Goal: Information Seeking & Learning: Learn about a topic

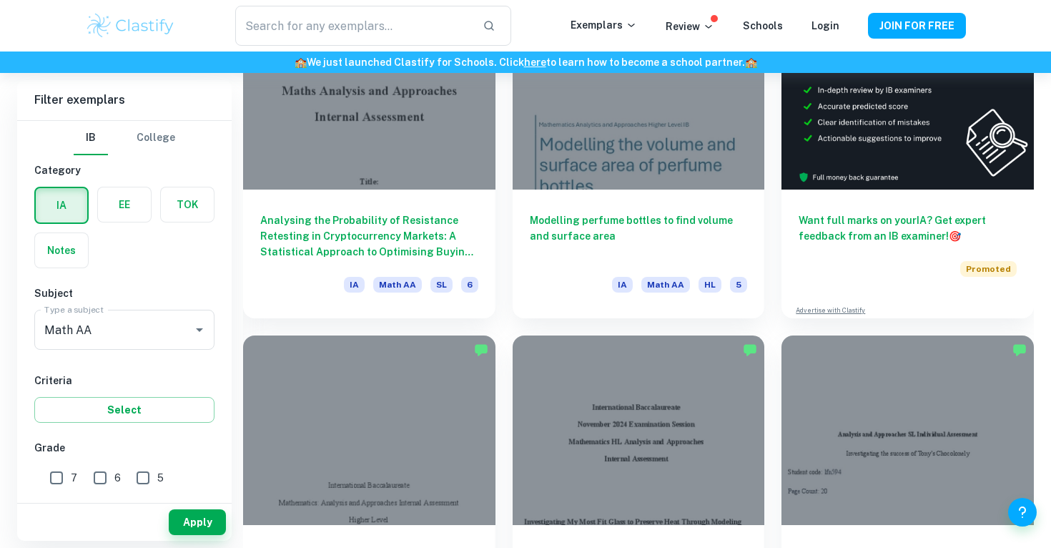
scroll to position [483, 0]
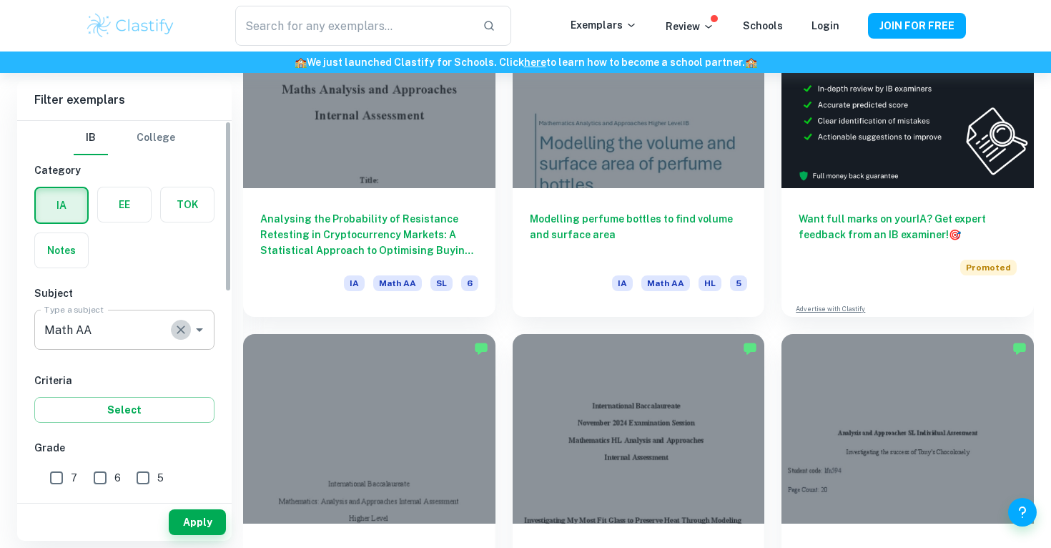
click at [181, 327] on icon "Clear" at bounding box center [181, 330] width 14 height 14
click at [181, 261] on div "IA EE TOK Notes" at bounding box center [120, 223] width 189 height 90
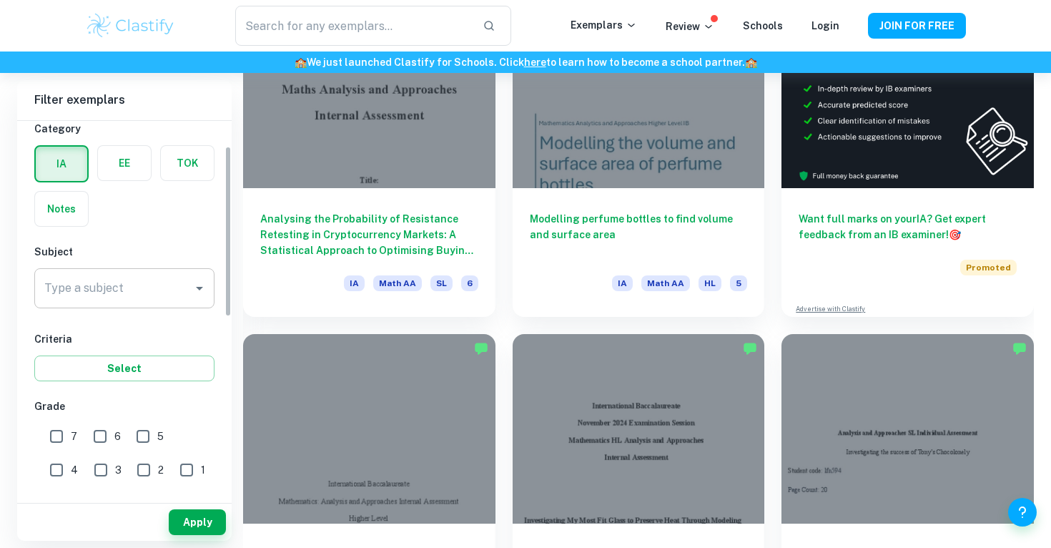
scroll to position [99, 0]
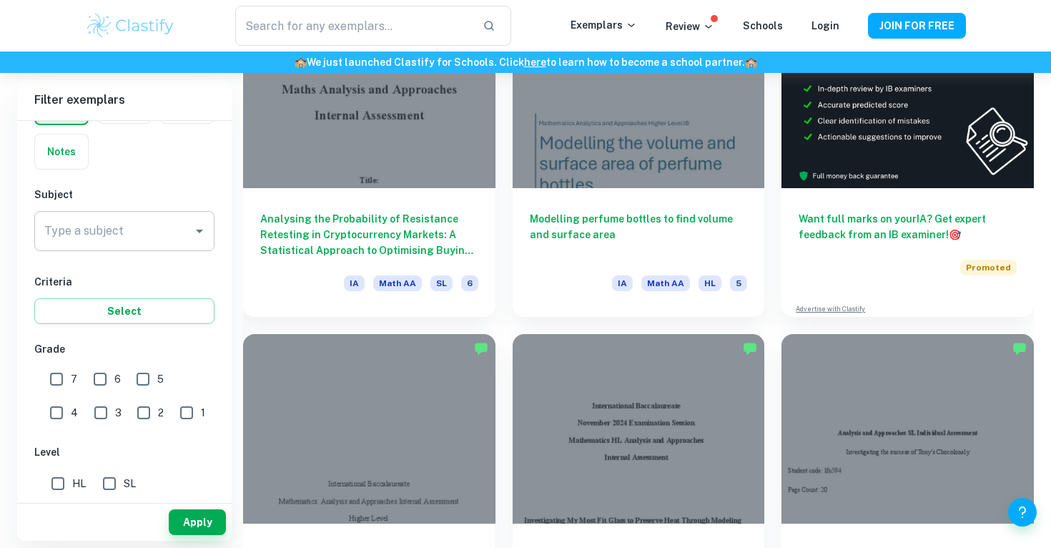
click at [134, 237] on input "Math AA" at bounding box center [114, 230] width 146 height 27
click at [160, 177] on div "IB College Category IA EE TOK Notes Subject Type a subject Math AA Type a subje…" at bounding box center [124, 435] width 215 height 827
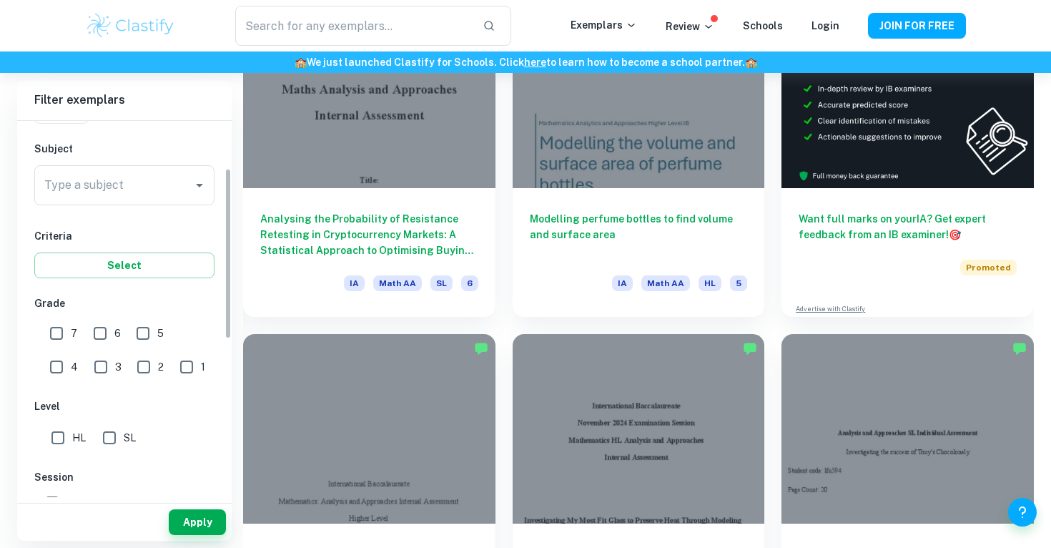
scroll to position [79, 0]
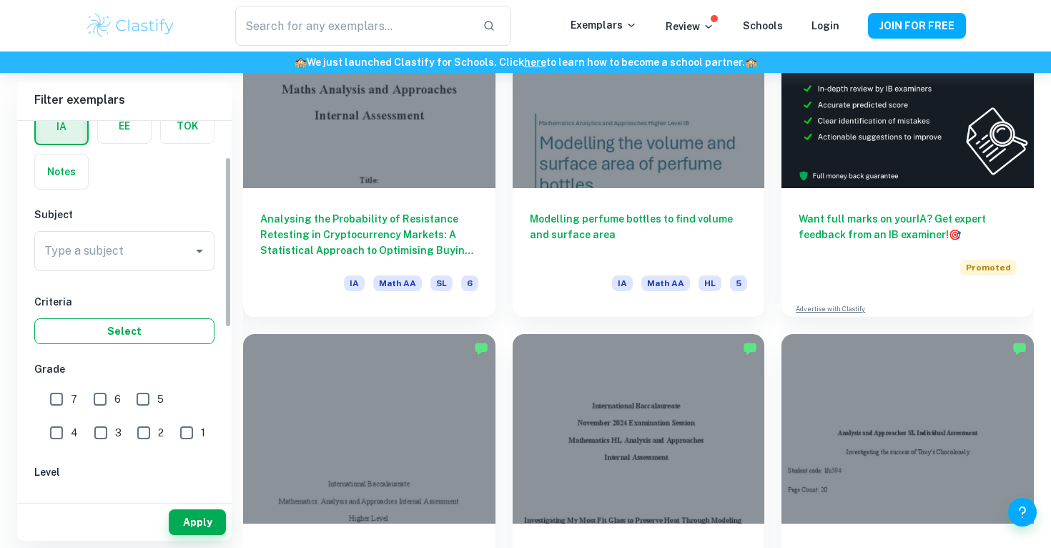
click at [162, 340] on button "Select" at bounding box center [124, 331] width 180 height 26
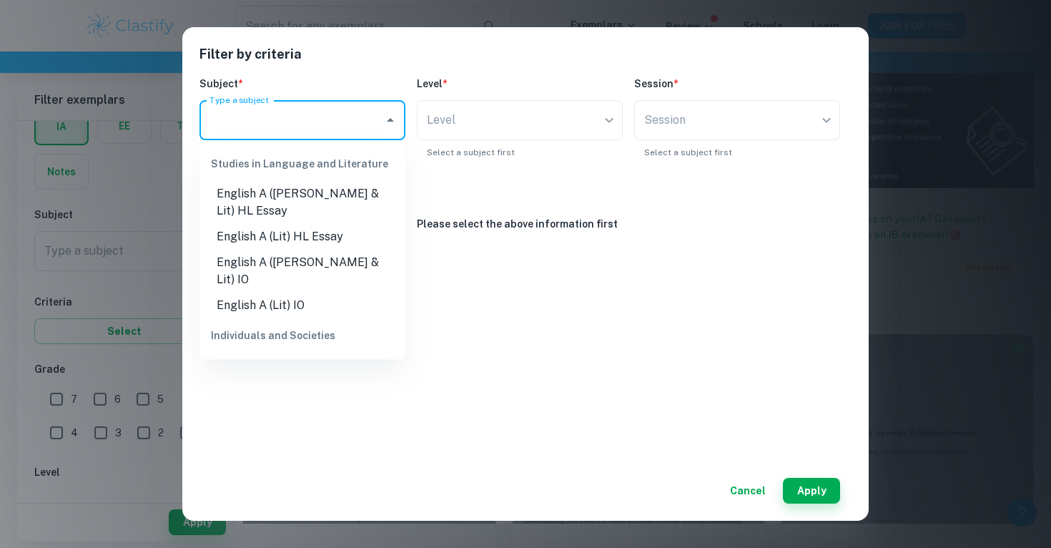
click at [341, 126] on input "Type a subject" at bounding box center [292, 120] width 172 height 27
click at [162, 190] on div "Filter by criteria Subject * Type a subject Type a subject Level * Level ​ Leve…" at bounding box center [525, 274] width 1051 height 548
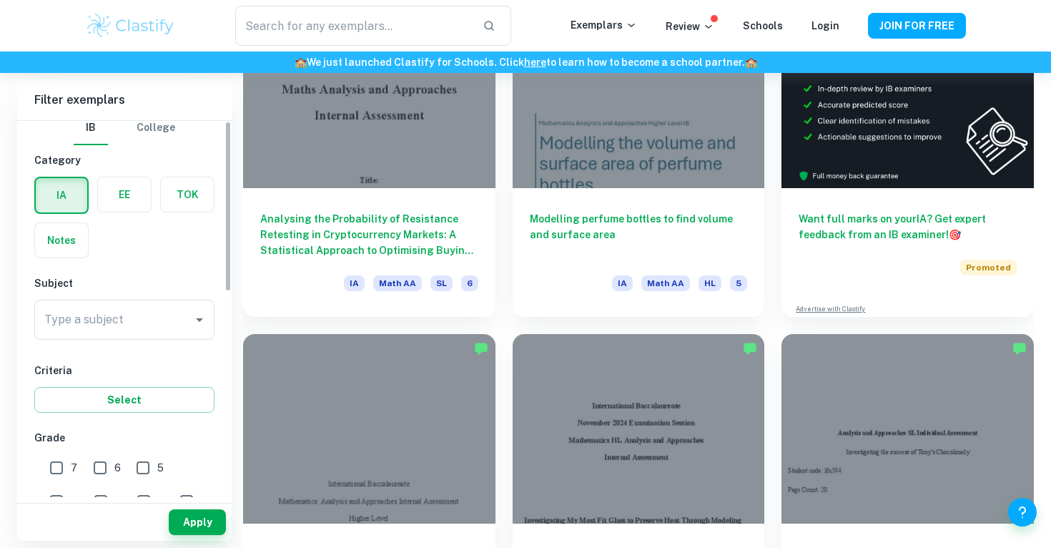
scroll to position [0, 0]
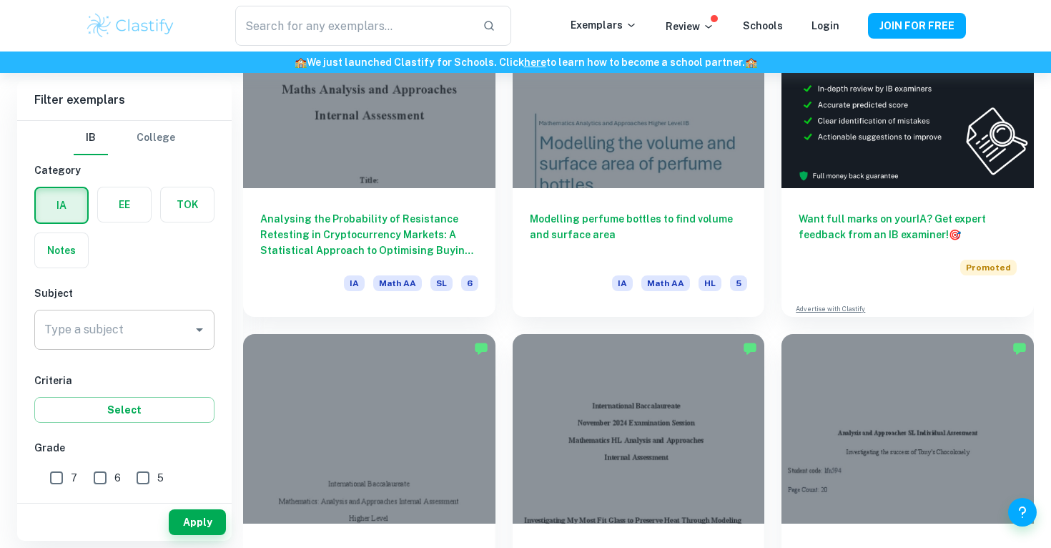
click at [154, 343] on div "Math AA Type a subject" at bounding box center [124, 330] width 180 height 40
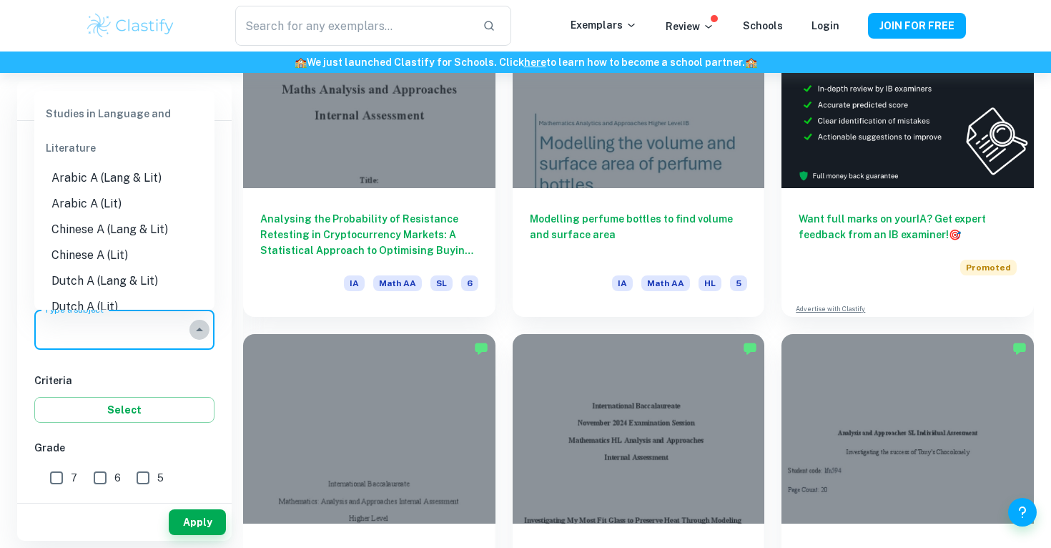
click at [197, 331] on icon "Close" at bounding box center [199, 329] width 17 height 17
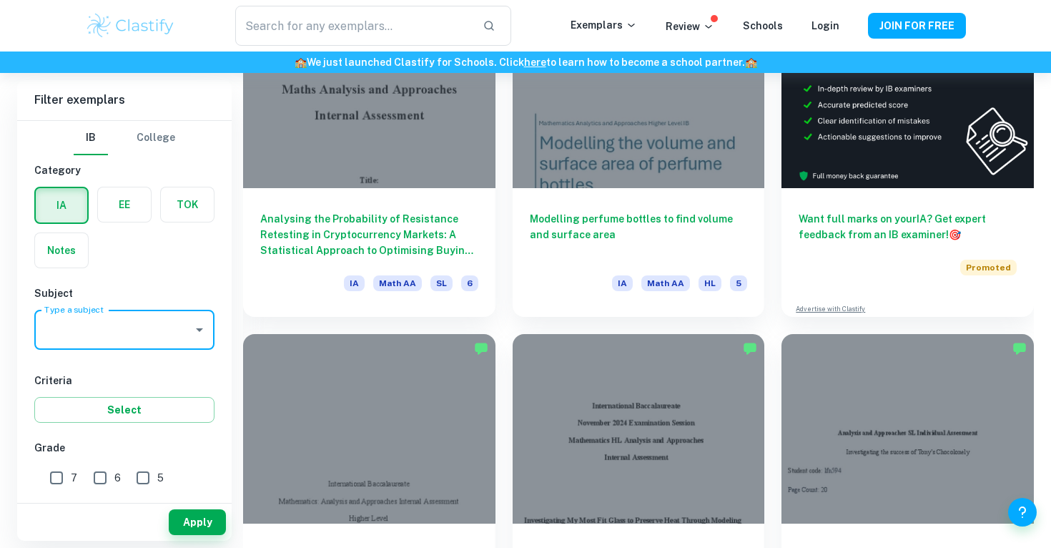
click at [197, 331] on icon "Open" at bounding box center [199, 329] width 17 height 17
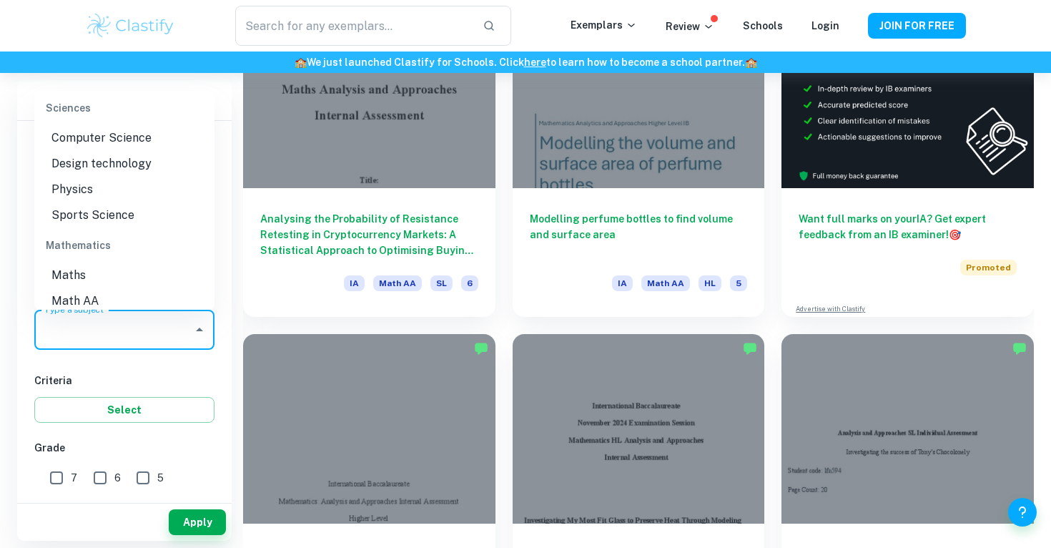
scroll to position [1834, 0]
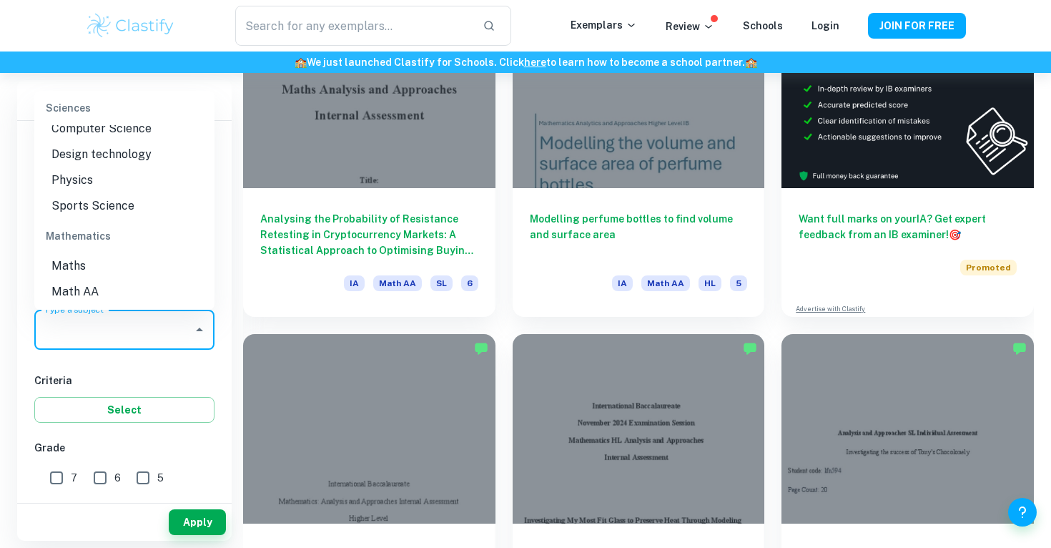
click at [132, 279] on li "Math AA" at bounding box center [124, 292] width 180 height 26
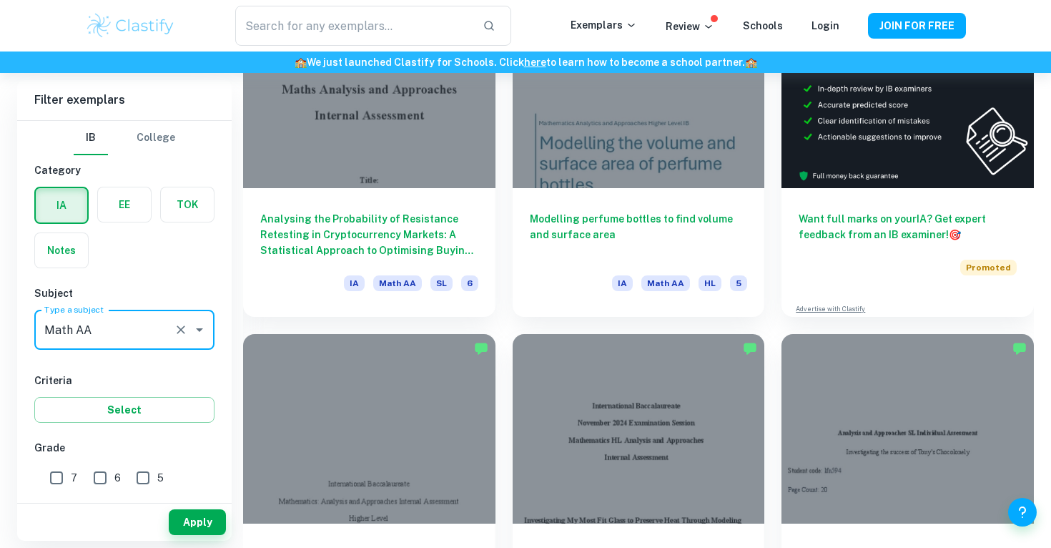
click at [202, 338] on icon "Open" at bounding box center [199, 329] width 17 height 17
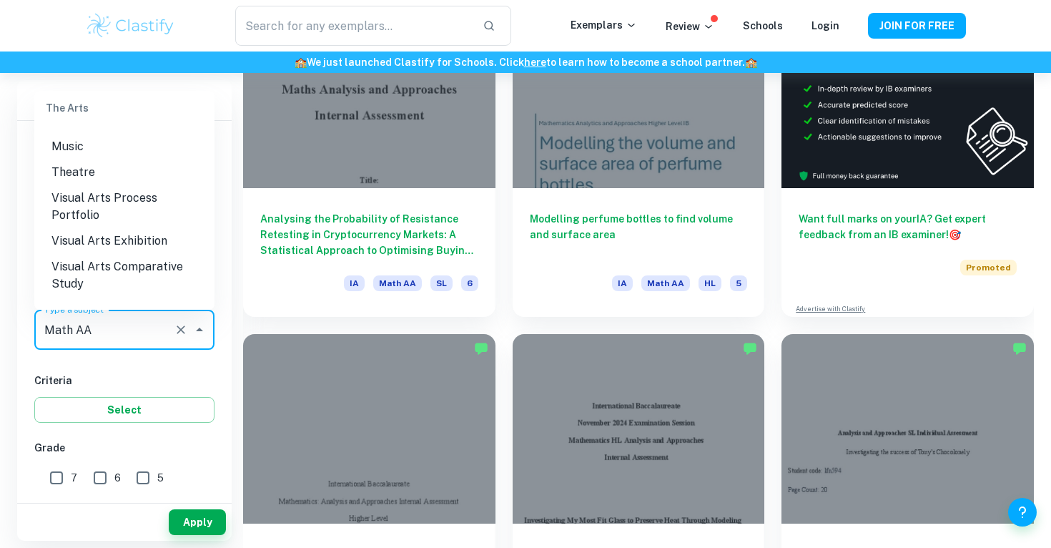
scroll to position [2143, 0]
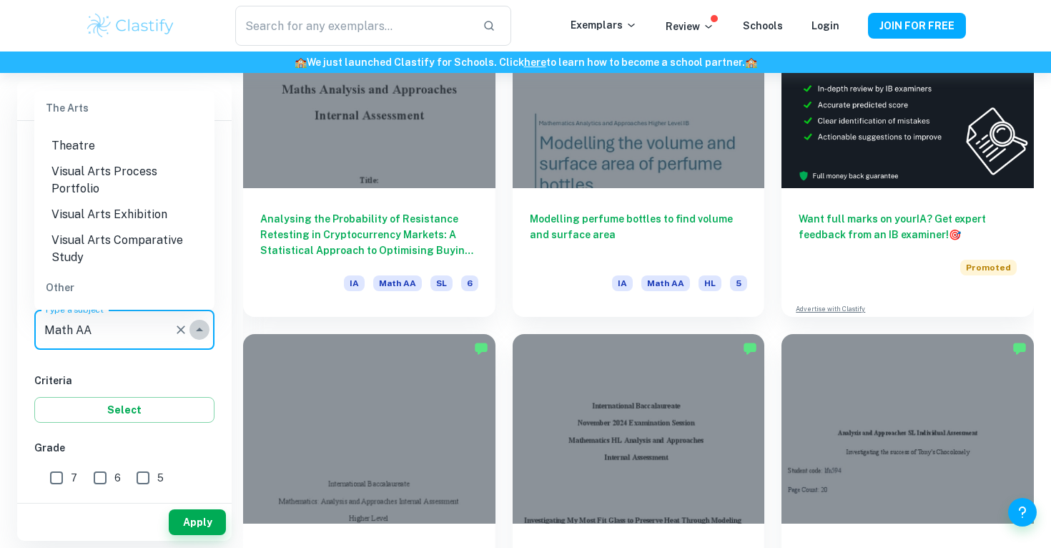
click at [197, 338] on icon "Close" at bounding box center [199, 329] width 17 height 17
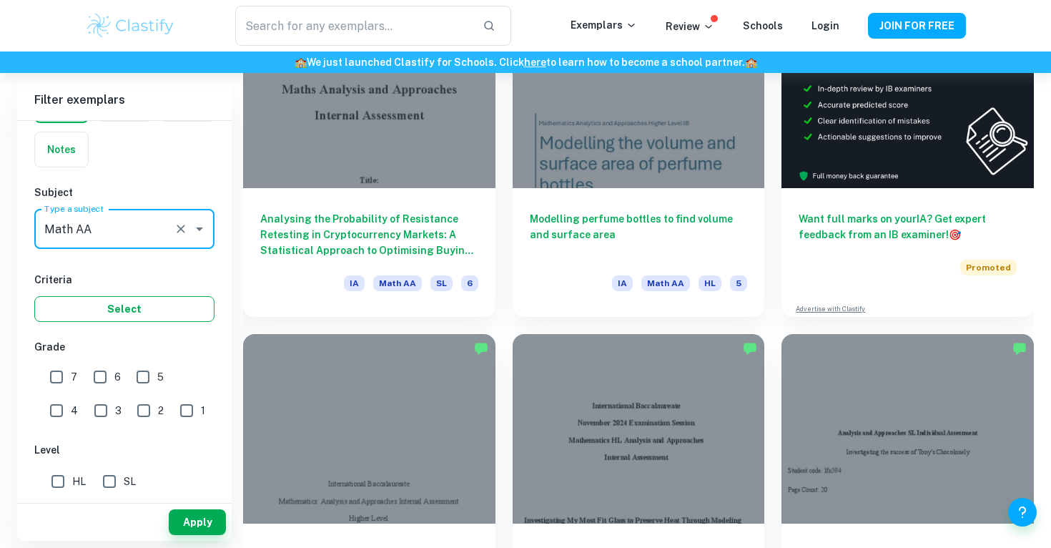
scroll to position [147, 0]
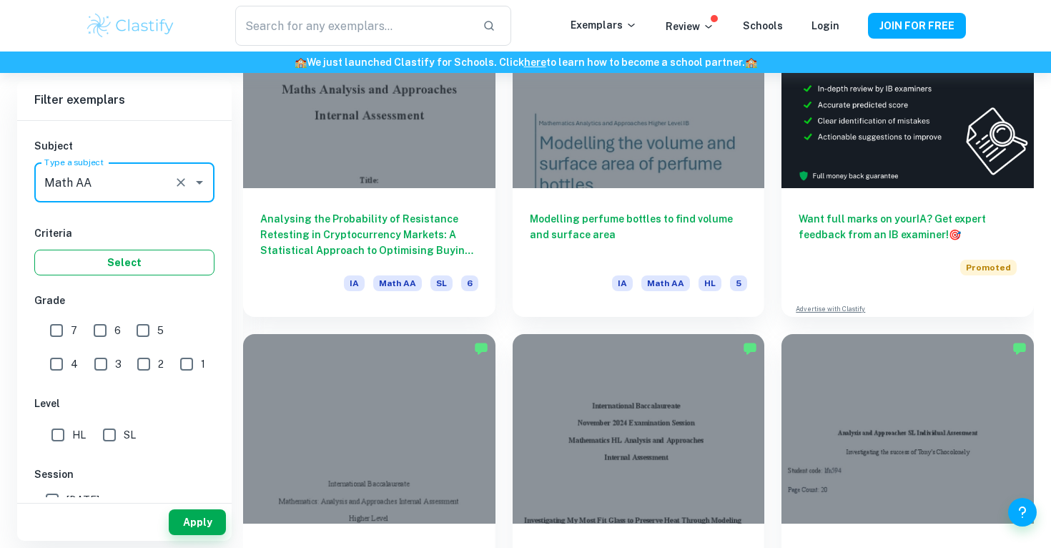
click at [153, 269] on button "Select" at bounding box center [124, 263] width 180 height 26
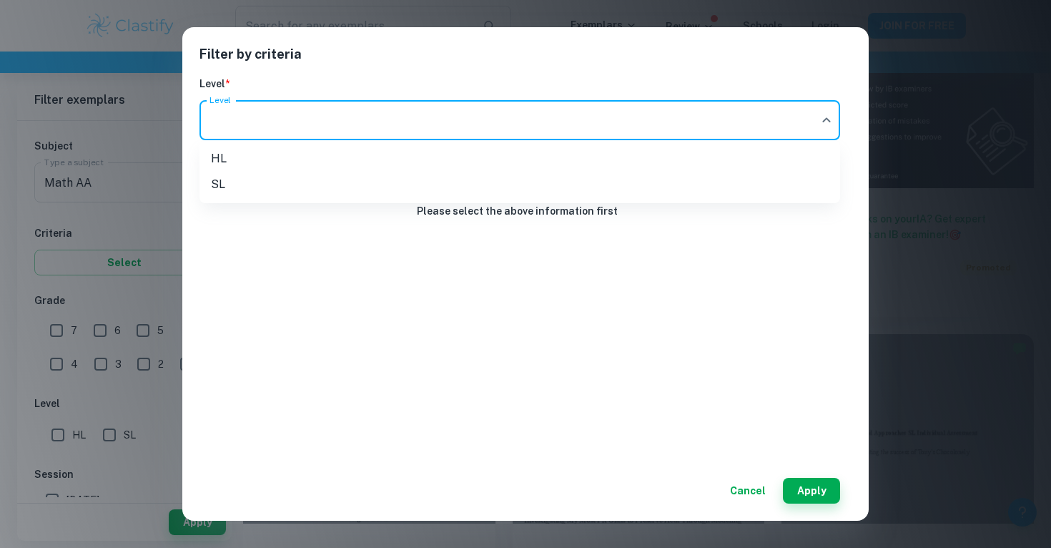
click at [694, 191] on li "SL" at bounding box center [520, 185] width 641 height 26
type input "SL"
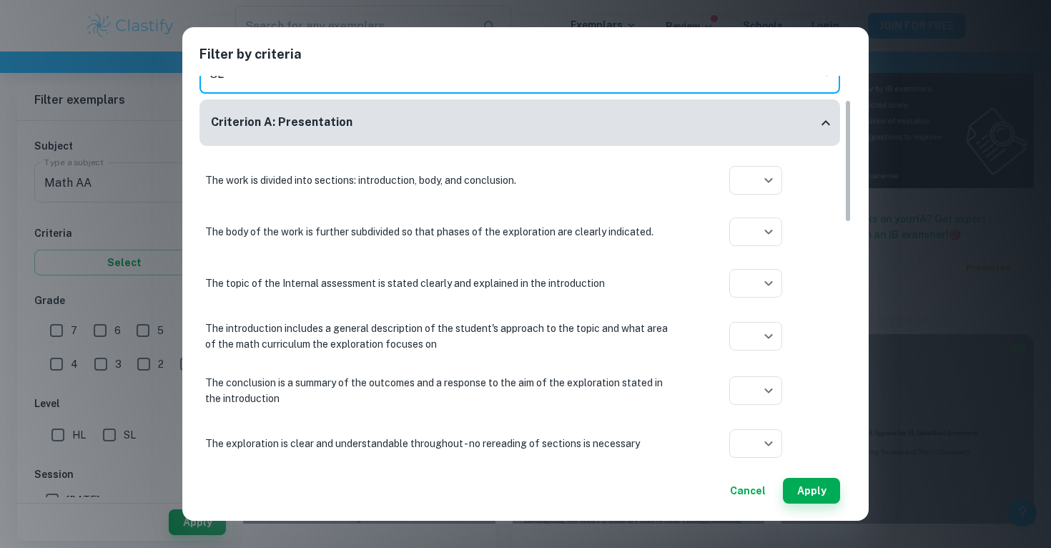
scroll to position [77, 0]
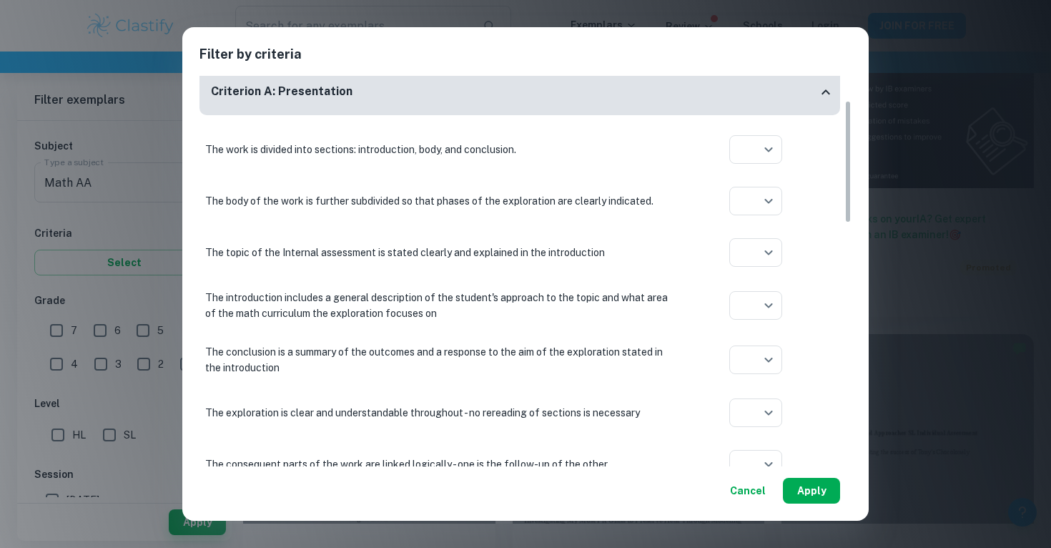
click at [812, 489] on button "Apply" at bounding box center [811, 491] width 57 height 26
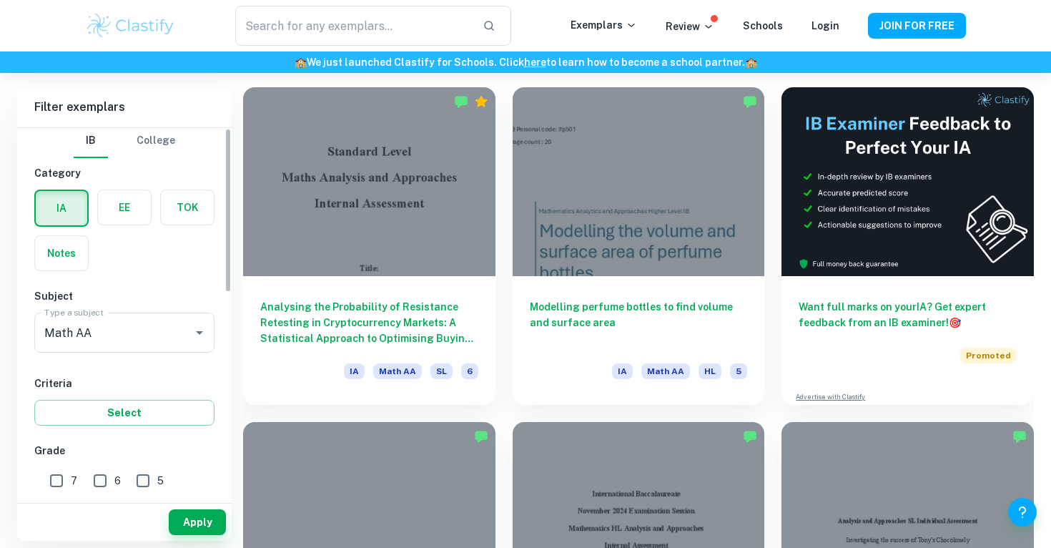
scroll to position [0, 0]
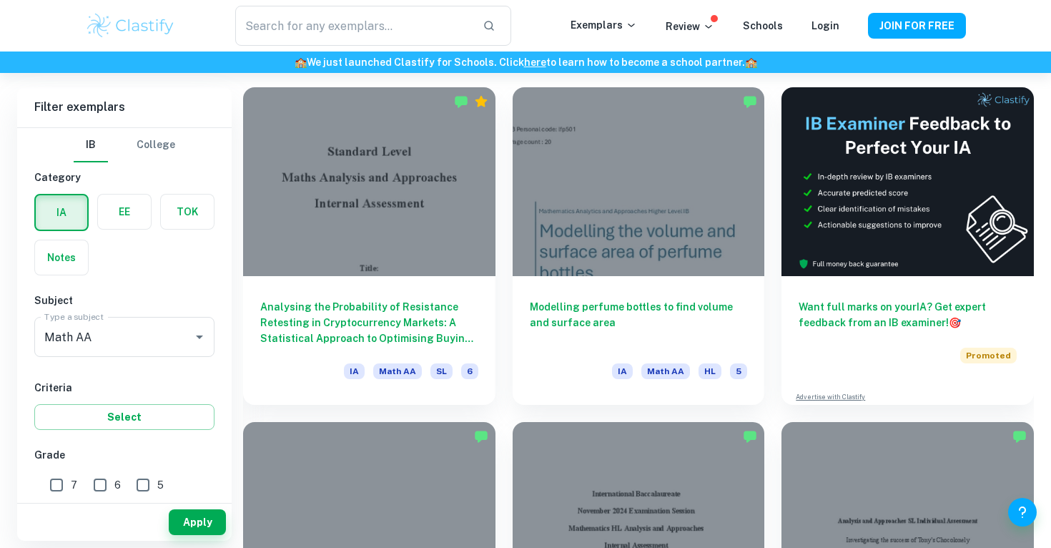
click at [140, 431] on div "IB College Category IA EE TOK Notes Subject Type a subject Math AA Type a subje…" at bounding box center [124, 541] width 215 height 827
click at [142, 427] on button "Select" at bounding box center [124, 417] width 180 height 26
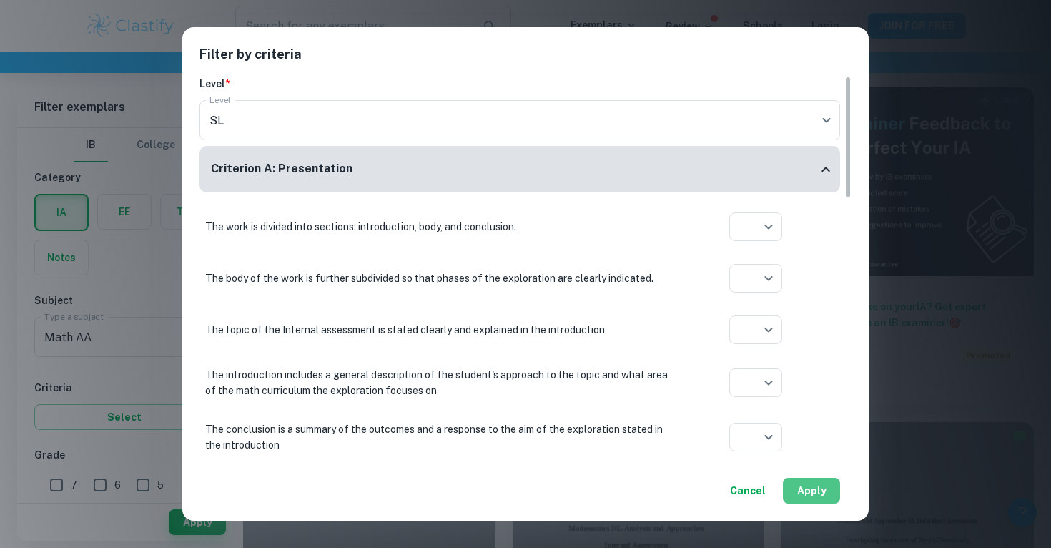
click at [823, 478] on button "Apply" at bounding box center [811, 491] width 57 height 26
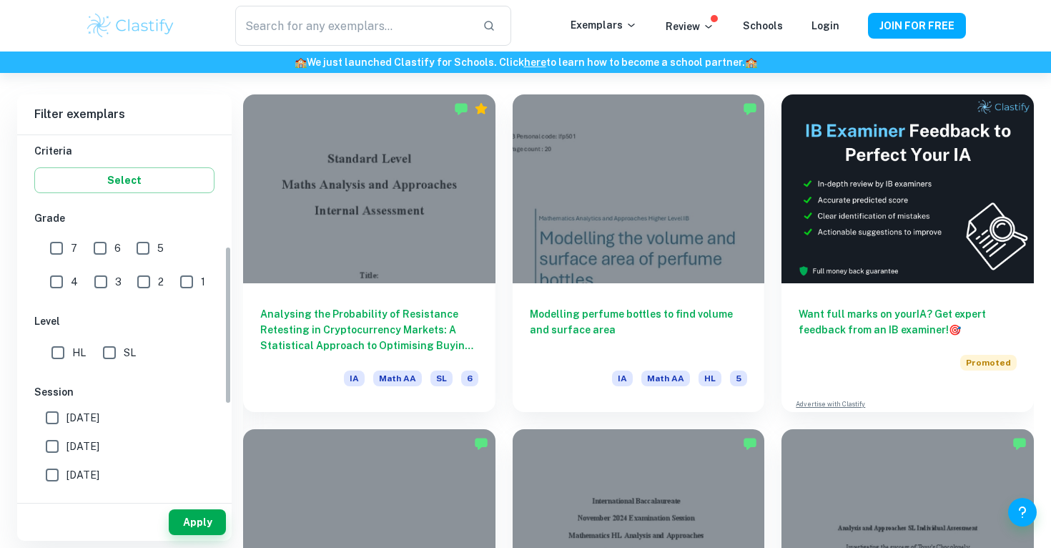
scroll to position [255, 0]
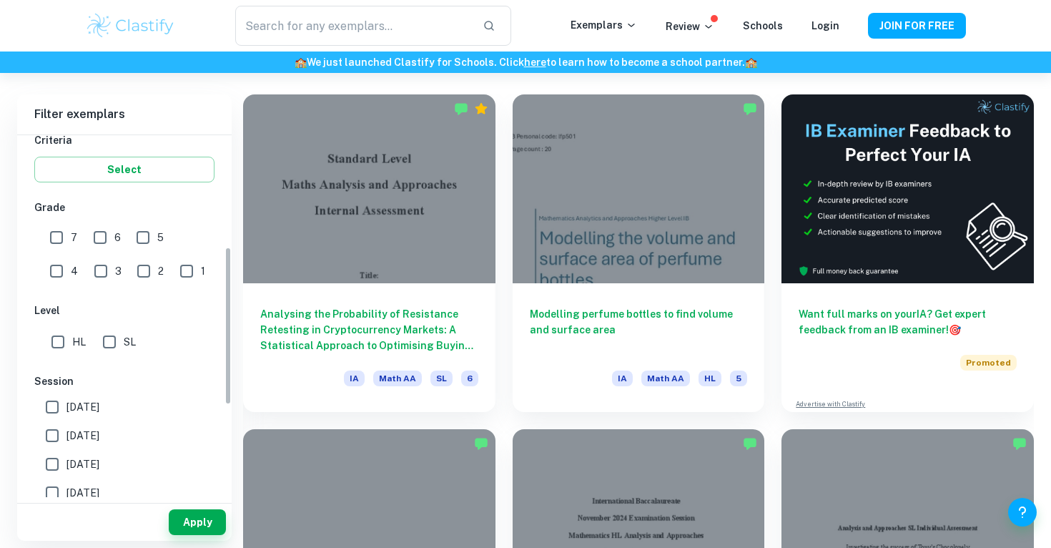
click at [57, 237] on input "7" at bounding box center [56, 237] width 29 height 29
checkbox input "true"
click at [97, 235] on input "6" at bounding box center [100, 237] width 29 height 29
checkbox input "true"
click at [192, 511] on button "Apply" at bounding box center [197, 522] width 57 height 26
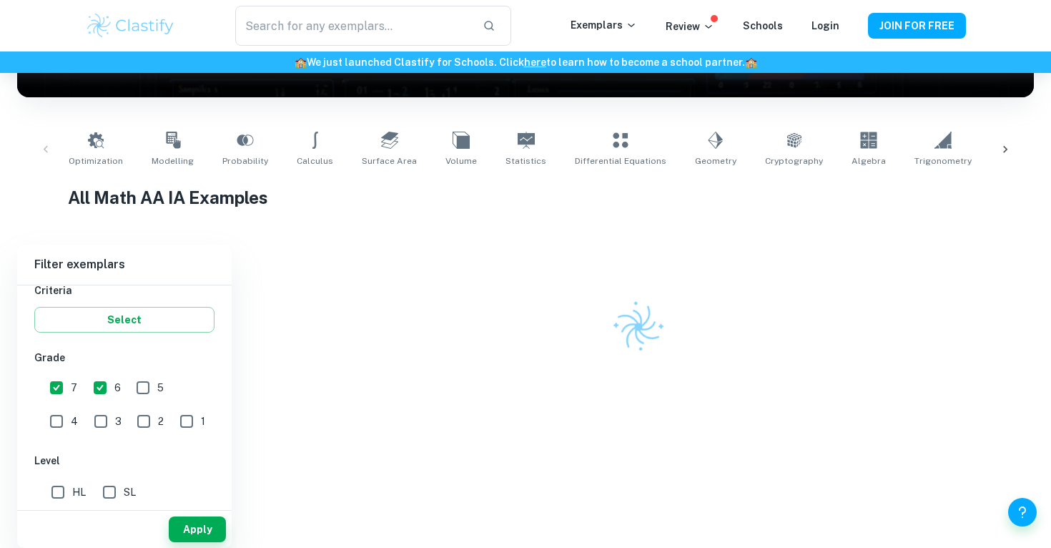
scroll to position [388, 0]
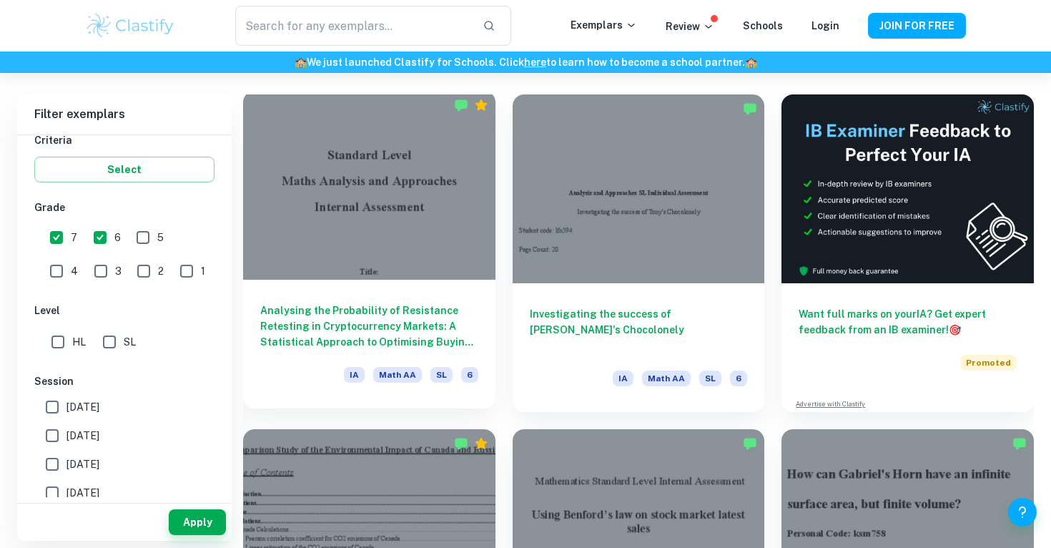
click at [420, 327] on h6 "Analysing the Probability of Resistance Retesting in Cryptocurrency Markets: A …" at bounding box center [369, 326] width 218 height 47
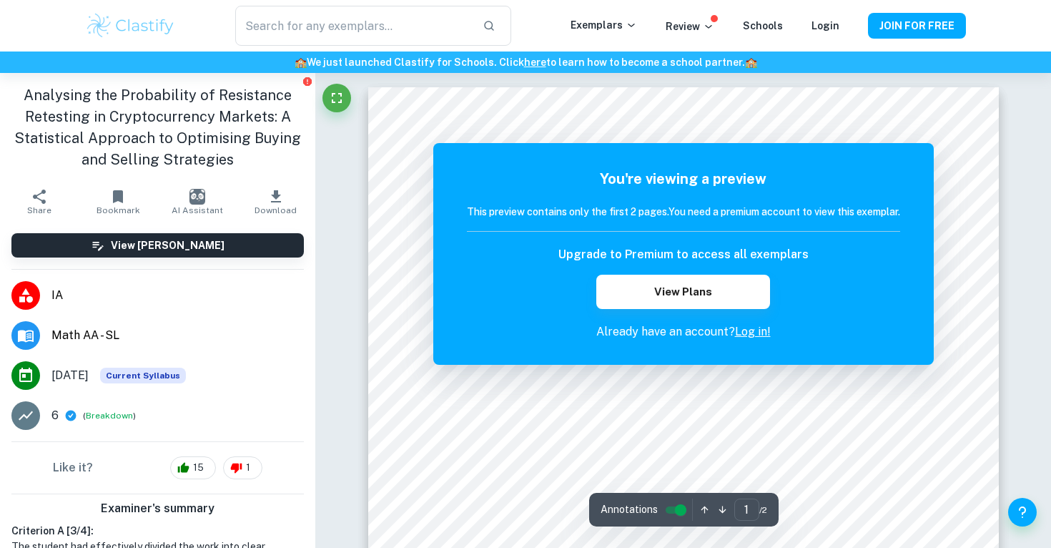
click at [753, 332] on link "Log in!" at bounding box center [753, 332] width 36 height 14
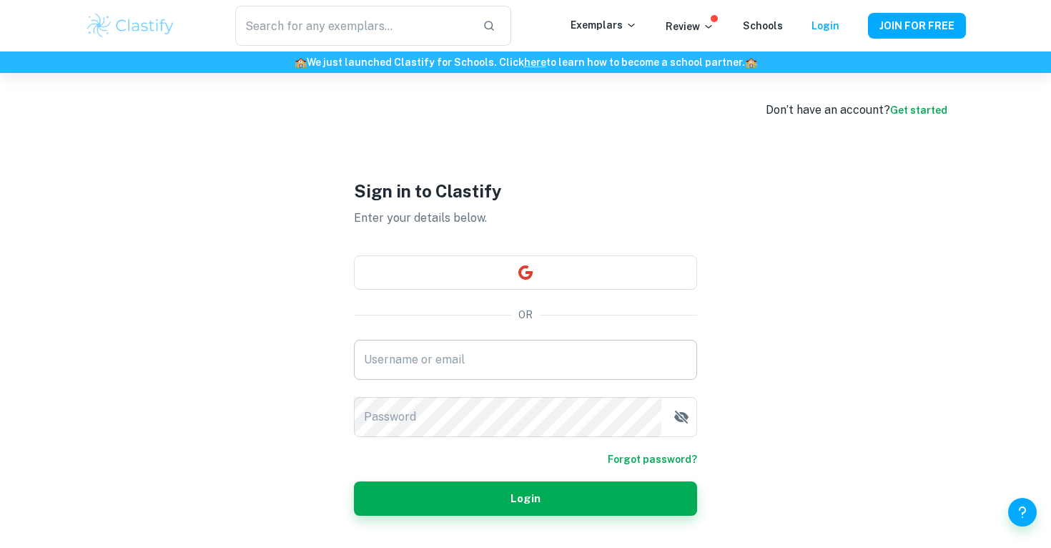
click at [531, 342] on input "Username or email" at bounding box center [525, 360] width 343 height 40
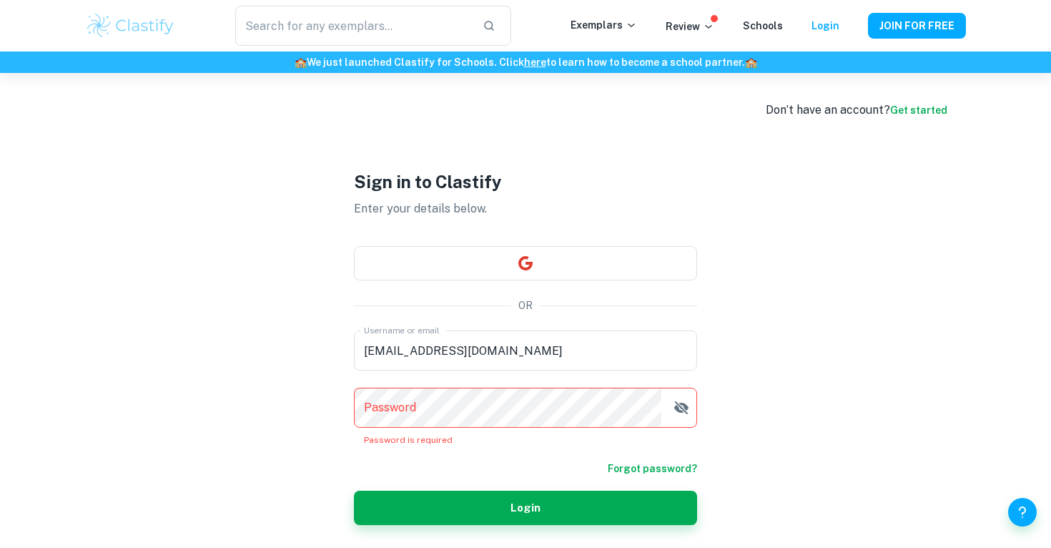
click at [688, 426] on div "Password" at bounding box center [525, 408] width 343 height 40
click at [560, 434] on p "Password is required" at bounding box center [525, 439] width 323 height 13
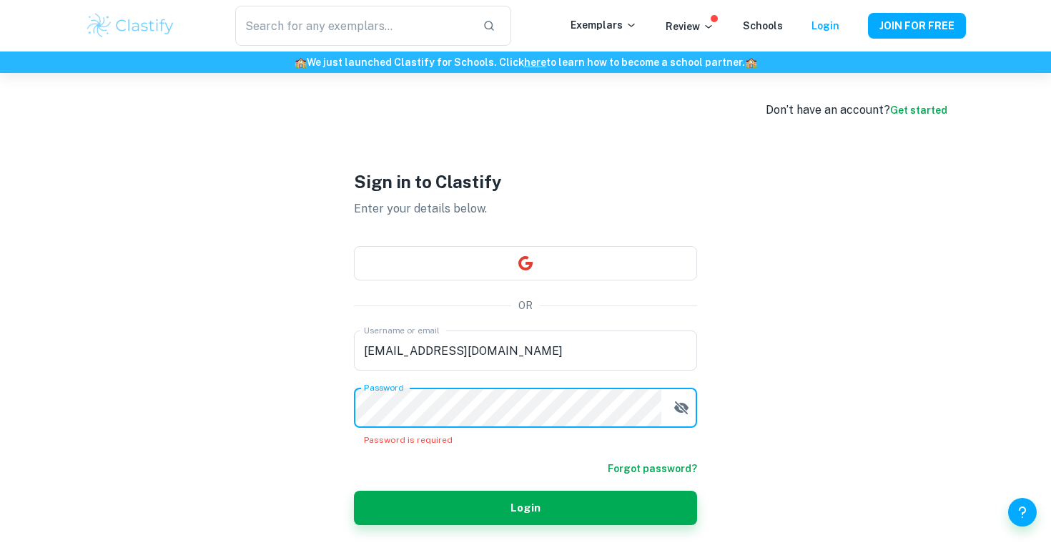
click at [681, 409] on icon "button" at bounding box center [681, 407] width 17 height 17
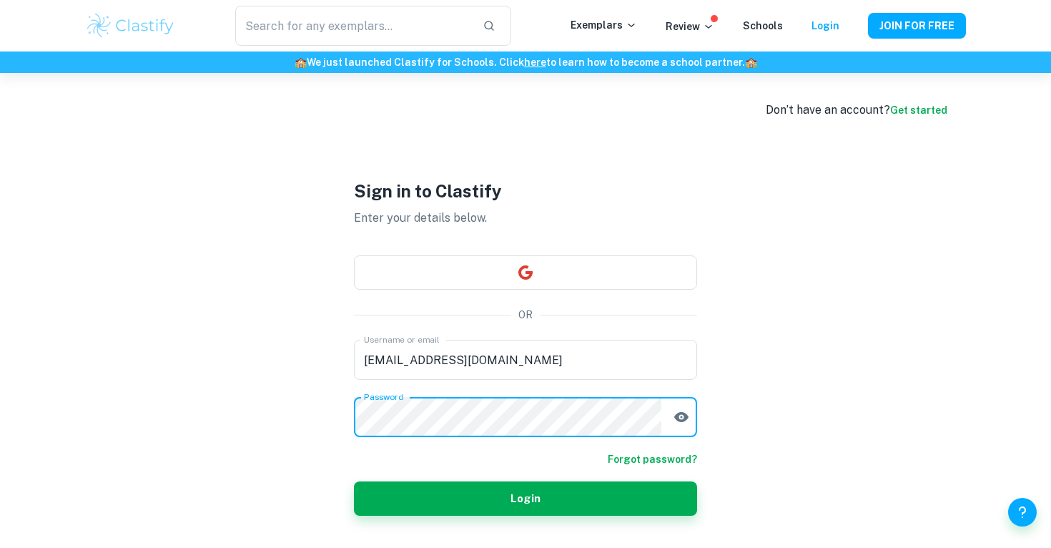
click at [354, 481] on button "Login" at bounding box center [525, 498] width 343 height 34
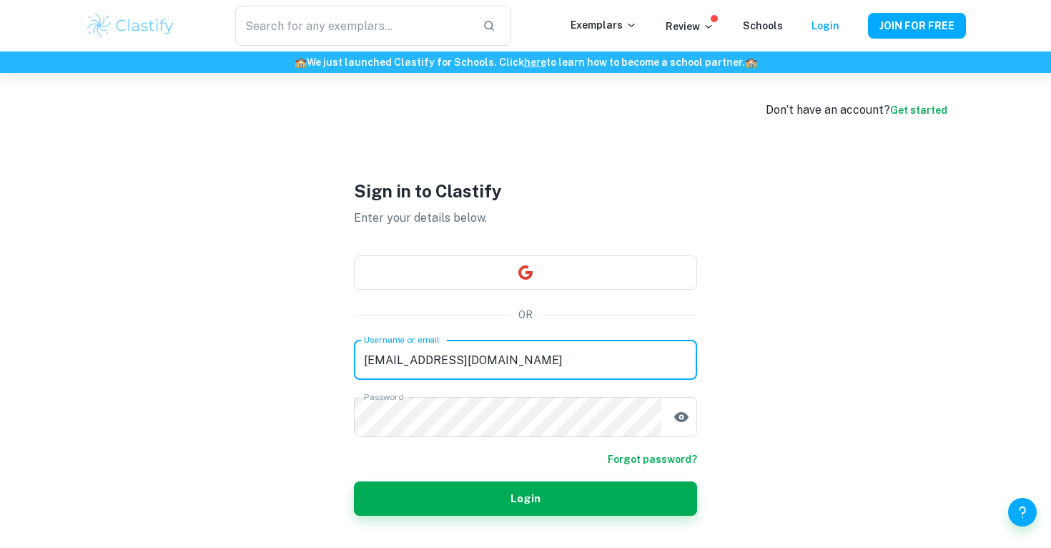
click at [561, 377] on input "[EMAIL_ADDRESS][DOMAIN_NAME]" at bounding box center [525, 360] width 343 height 40
drag, startPoint x: 531, startPoint y: 363, endPoint x: 265, endPoint y: 380, distance: 266.5
click at [265, 380] on div "Don’t have an account? Get started Sign in to Clastify Enter your details below…" at bounding box center [525, 347] width 915 height 548
drag, startPoint x: 527, startPoint y: 359, endPoint x: 312, endPoint y: 359, distance: 215.3
click at [312, 359] on div "Sign in to Clastify Enter your details below. OR Username or email [EMAIL_ADDRE…" at bounding box center [525, 347] width 429 height 548
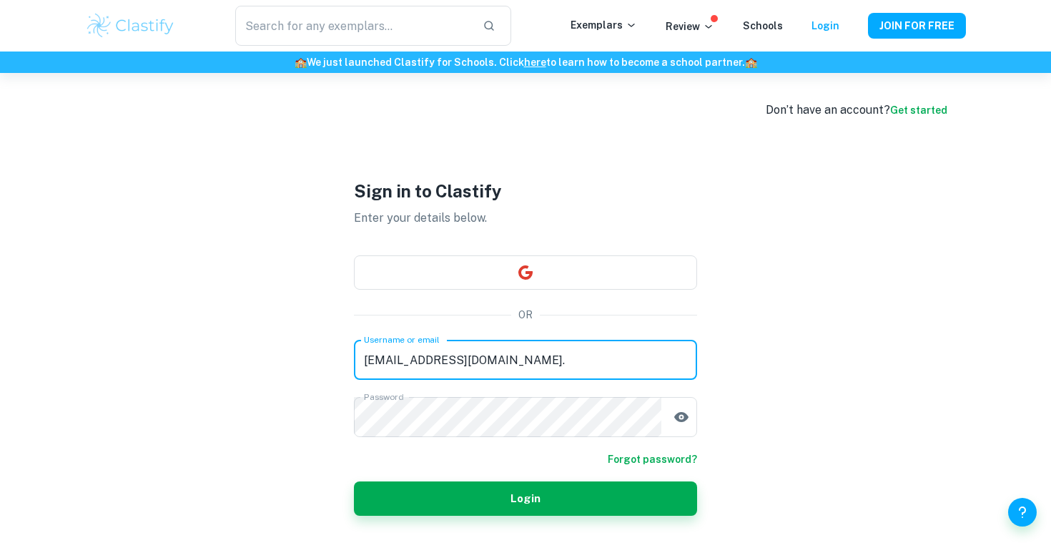
type input "."
click at [388, 353] on input "." at bounding box center [525, 360] width 343 height 40
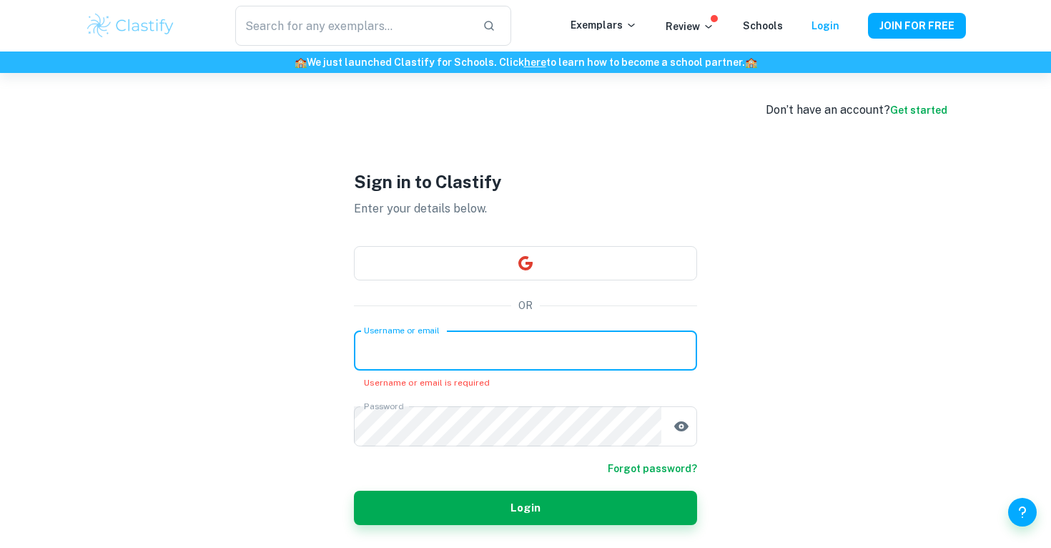
click at [382, 366] on input "Username or email" at bounding box center [525, 350] width 343 height 40
type input "[EMAIL_ADDRESS][DOMAIN_NAME]"
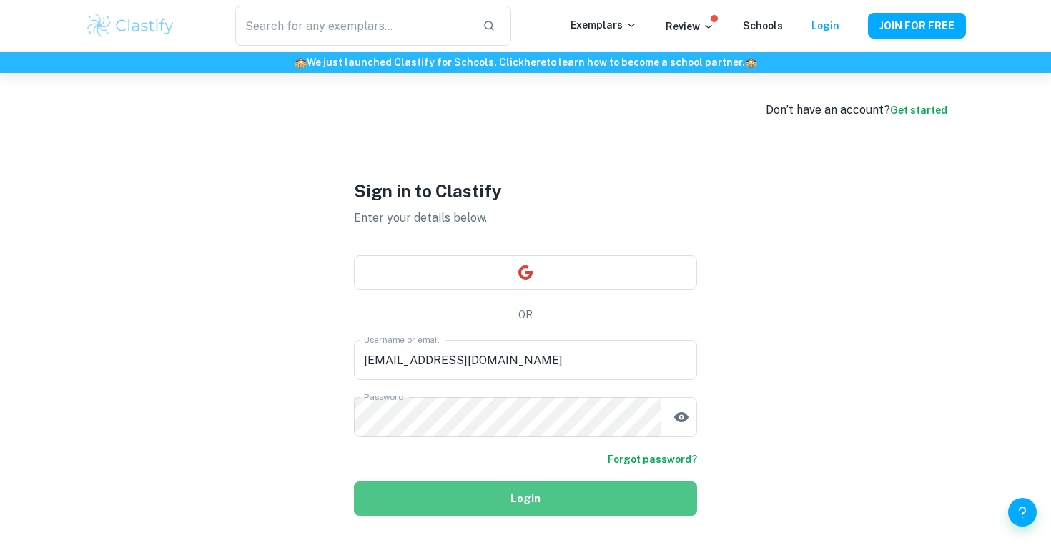
click at [476, 496] on button "Login" at bounding box center [525, 498] width 343 height 34
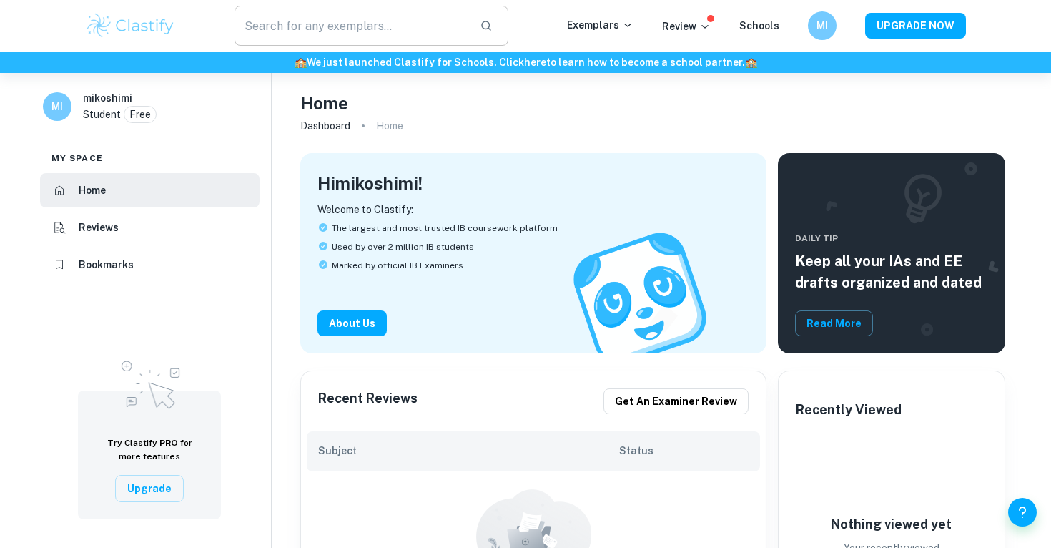
click at [322, 30] on input "text" at bounding box center [352, 26] width 234 height 40
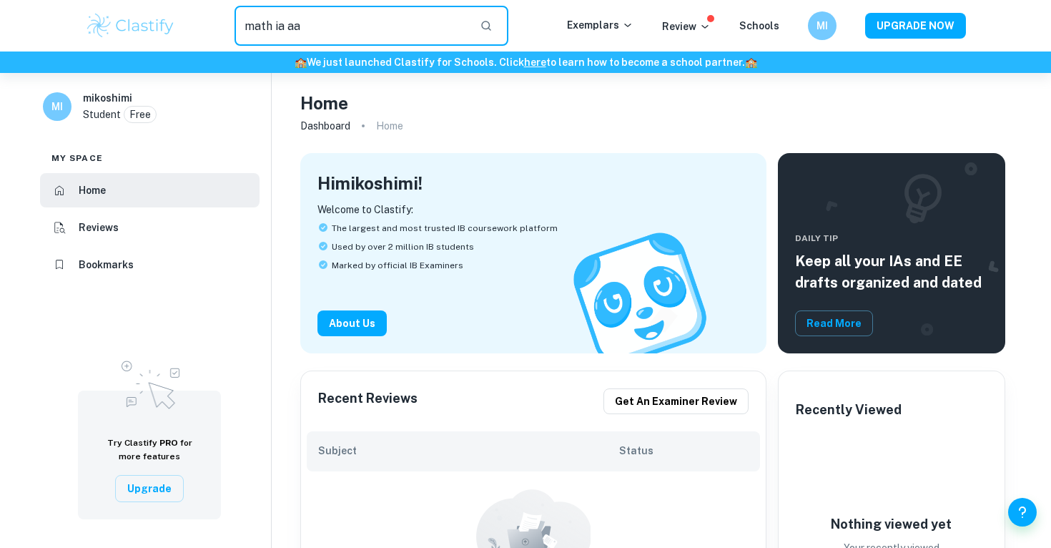
type input "math ia aa"
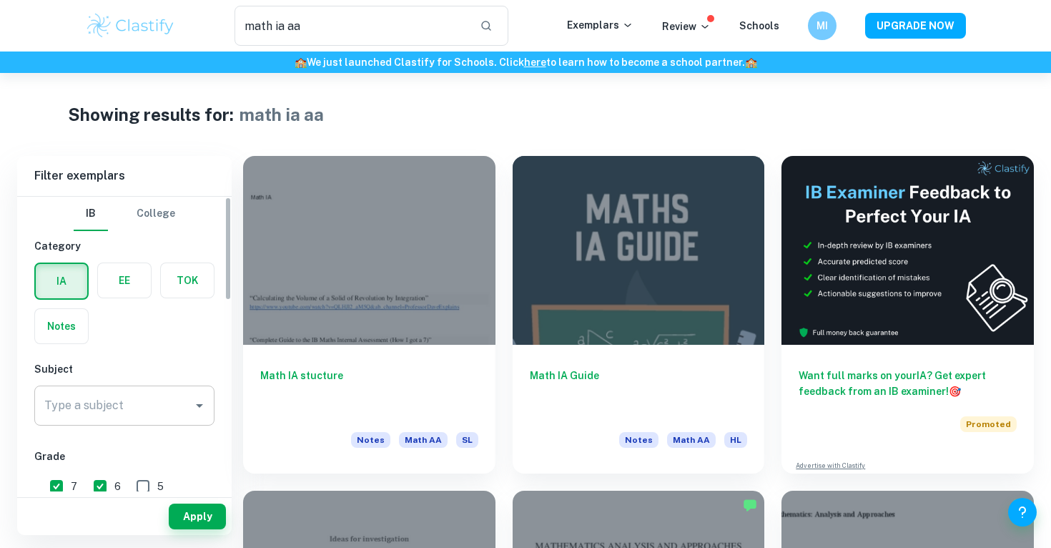
click at [156, 408] on input "Type a subject" at bounding box center [114, 405] width 146 height 27
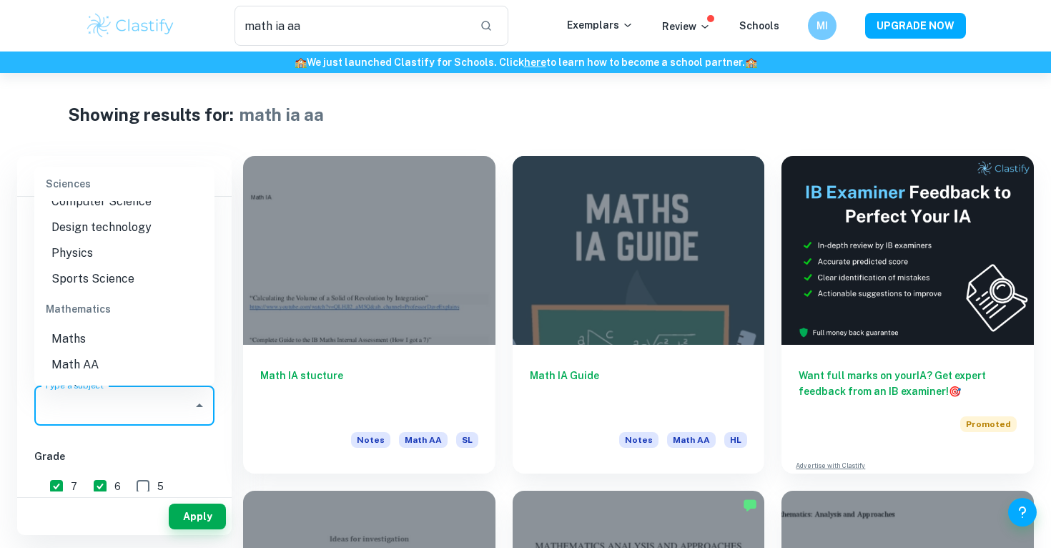
scroll to position [1935, 0]
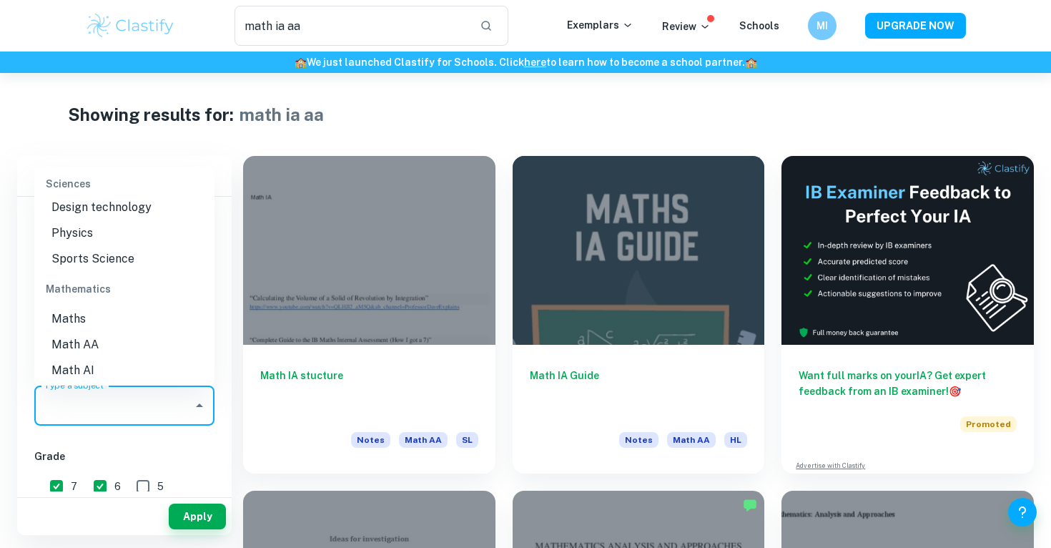
click at [126, 332] on li "Math AA" at bounding box center [124, 345] width 180 height 26
type input "Math AA"
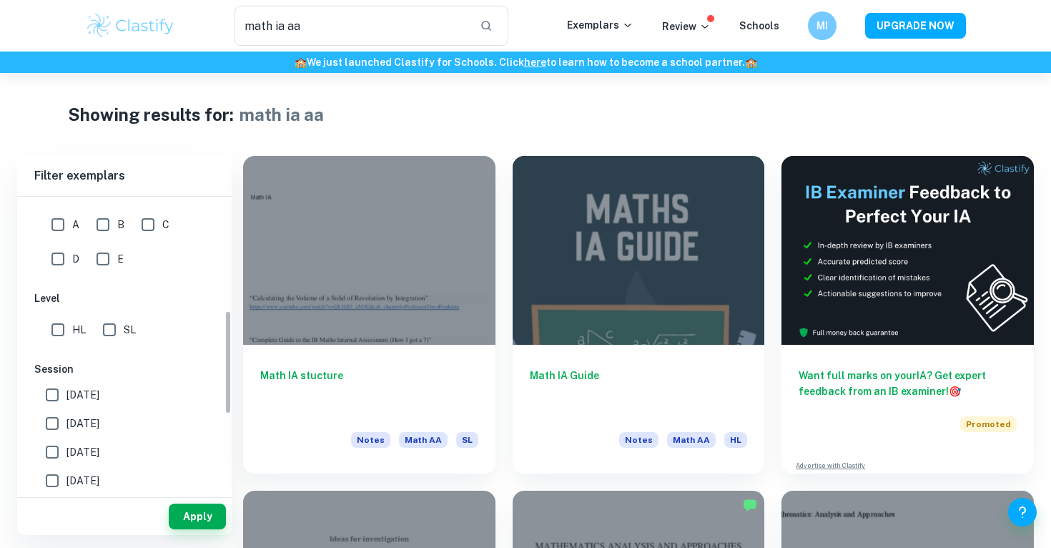
scroll to position [343, 0]
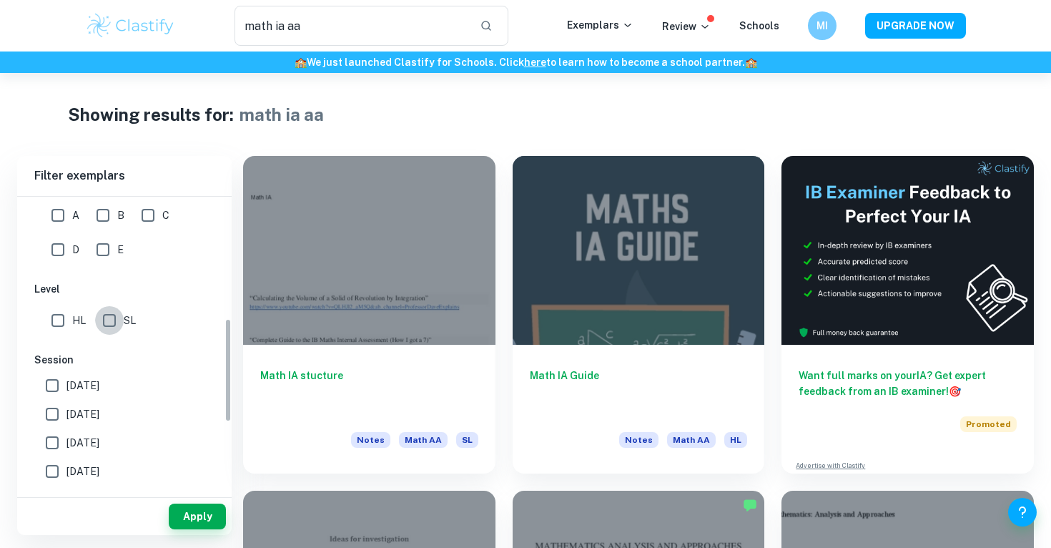
click at [119, 322] on input "SL" at bounding box center [109, 320] width 29 height 29
checkbox input "true"
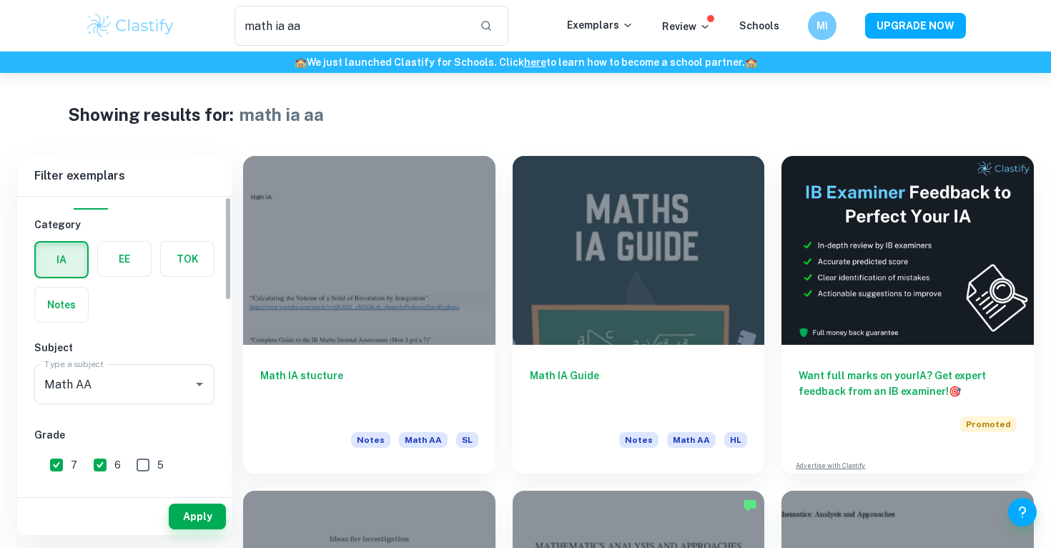
scroll to position [0, 0]
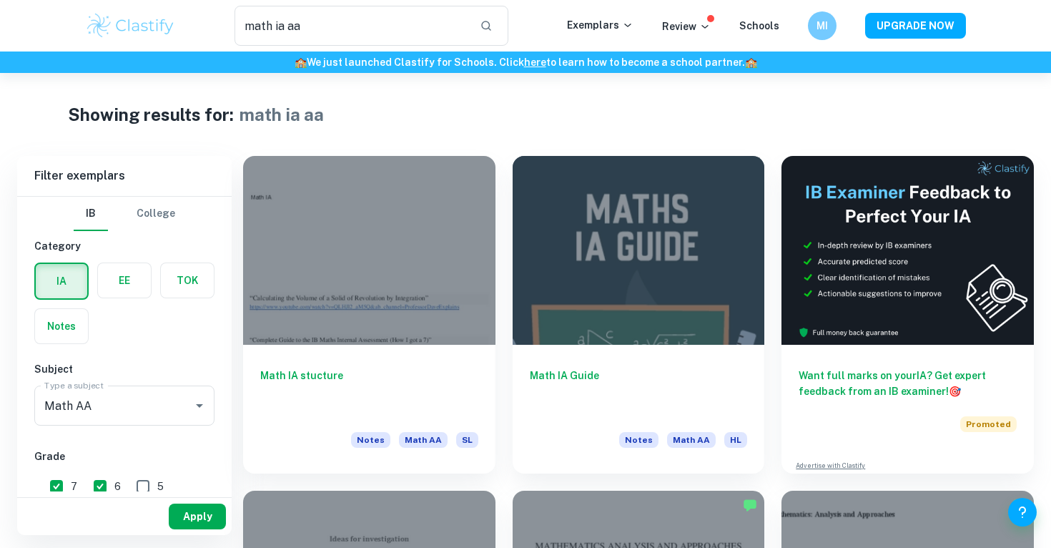
click at [210, 521] on button "Apply" at bounding box center [197, 516] width 57 height 26
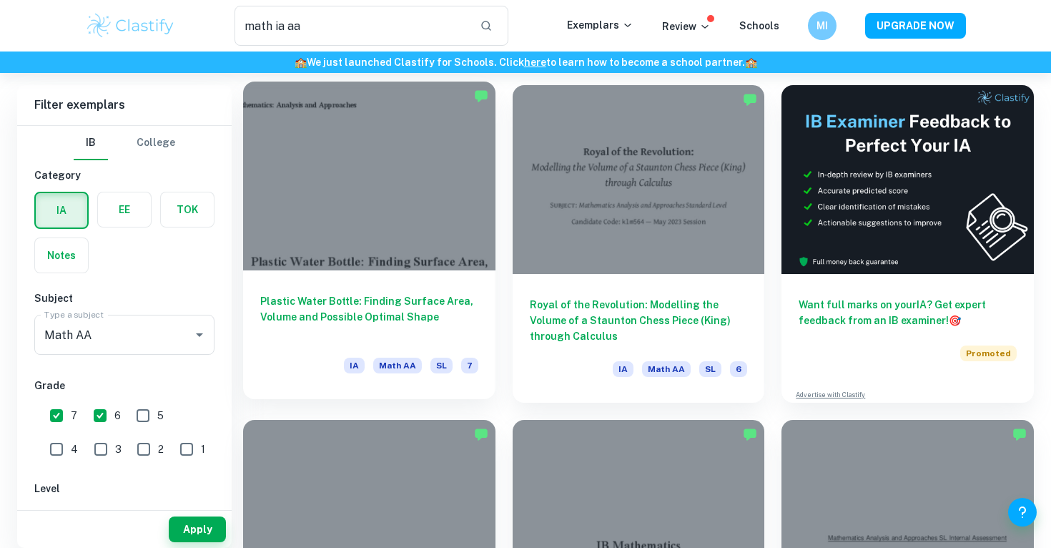
scroll to position [89, 0]
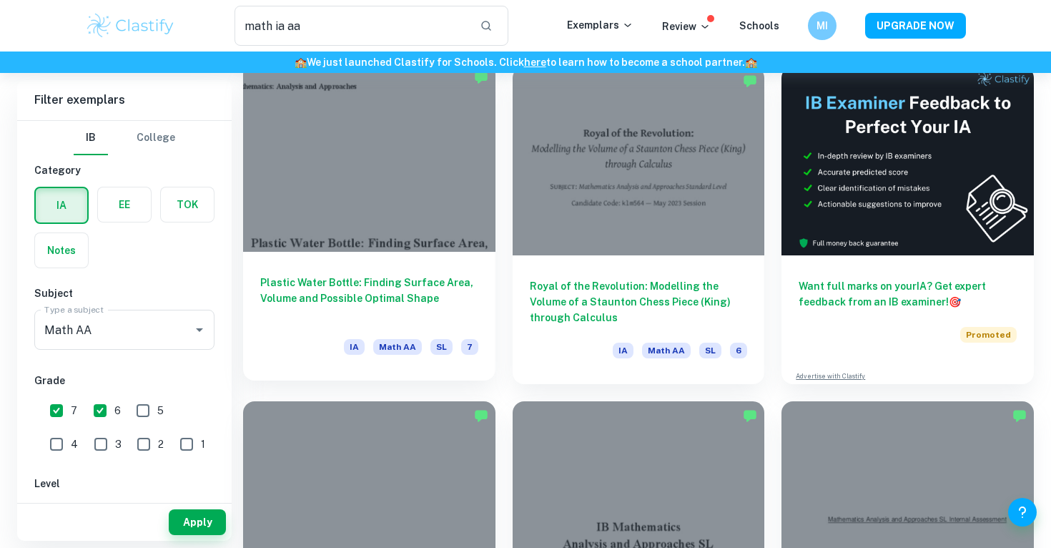
click at [414, 292] on h6 "Plastic Water Bottle: Finding Surface Area, Volume and Possible Optimal Shape" at bounding box center [369, 298] width 218 height 47
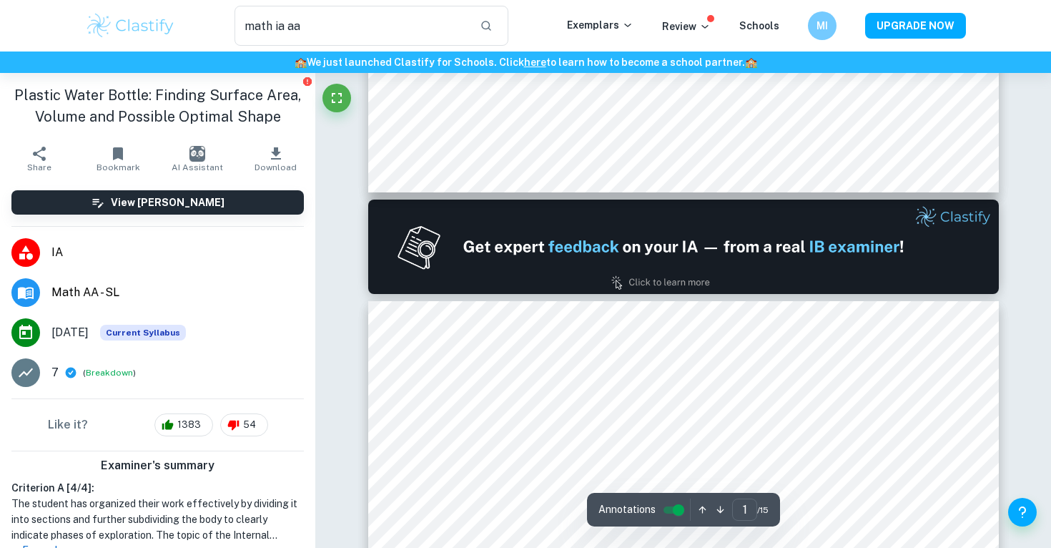
type input "2"
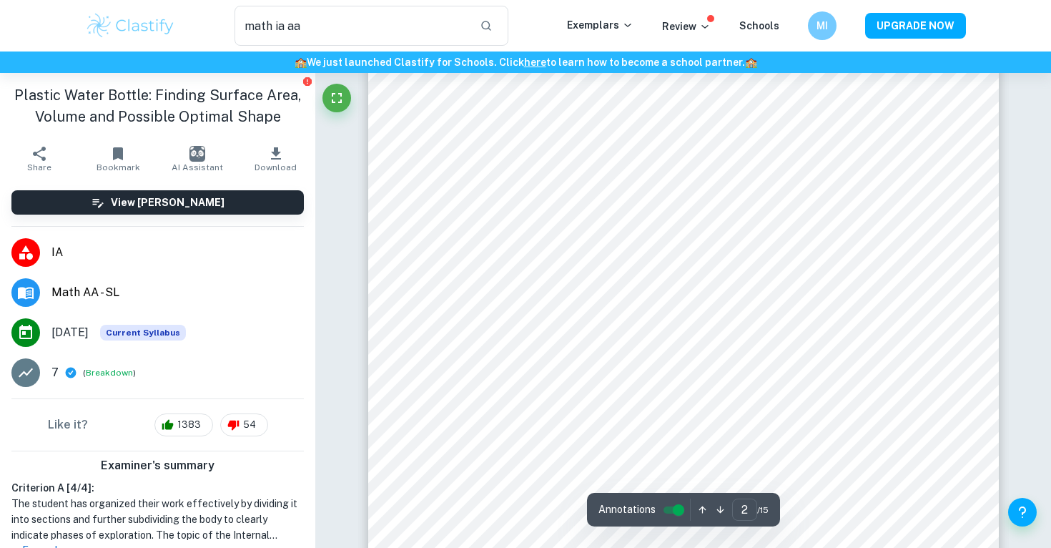
scroll to position [1365, 0]
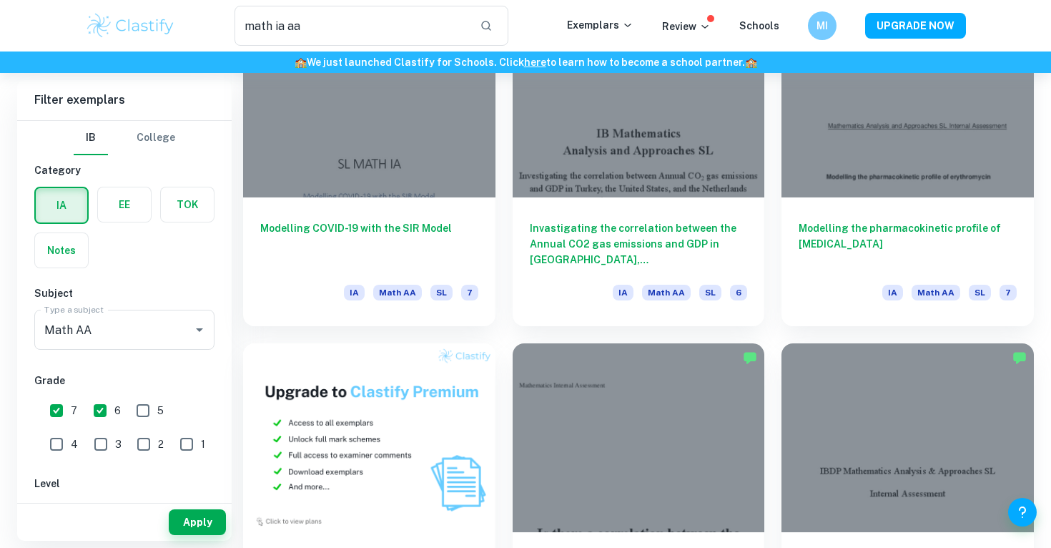
scroll to position [488, 0]
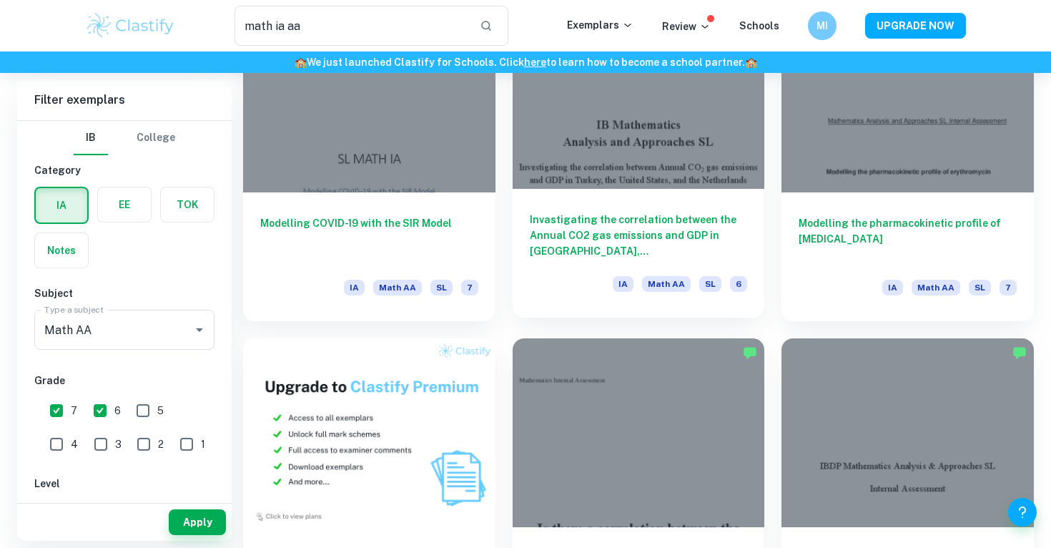
click at [678, 143] on div at bounding box center [639, 93] width 252 height 189
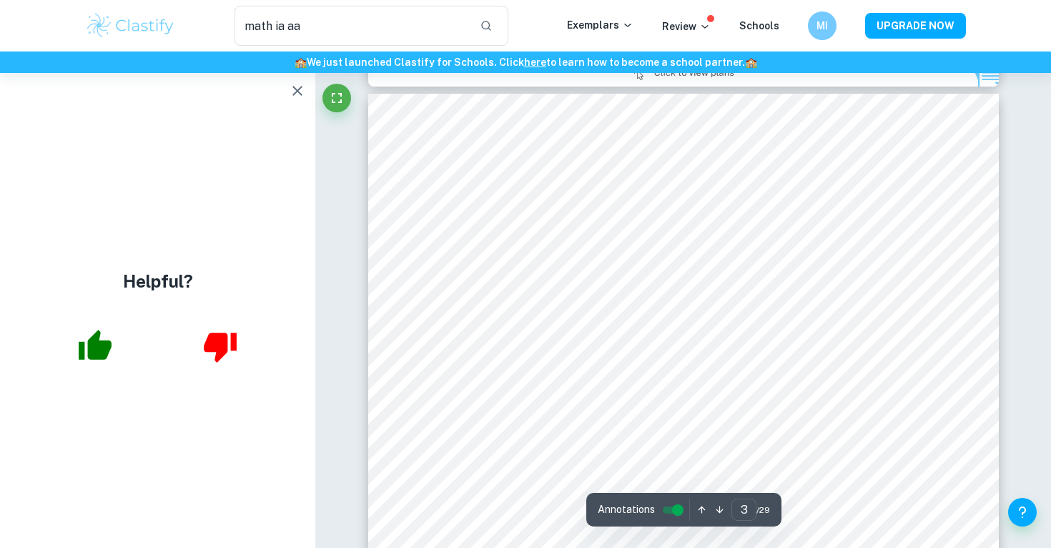
scroll to position [1849, 0]
type input "6"
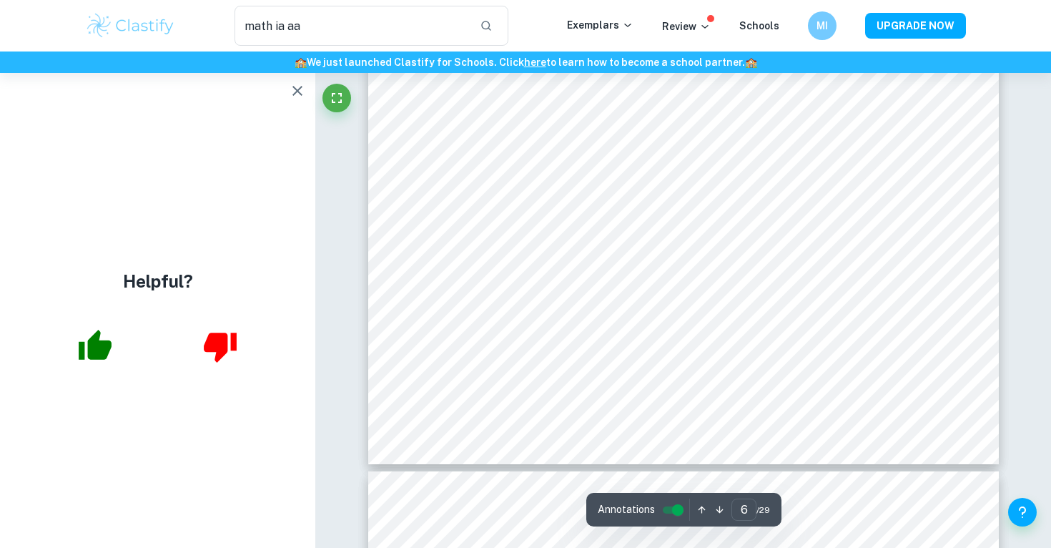
scroll to position [4543, 0]
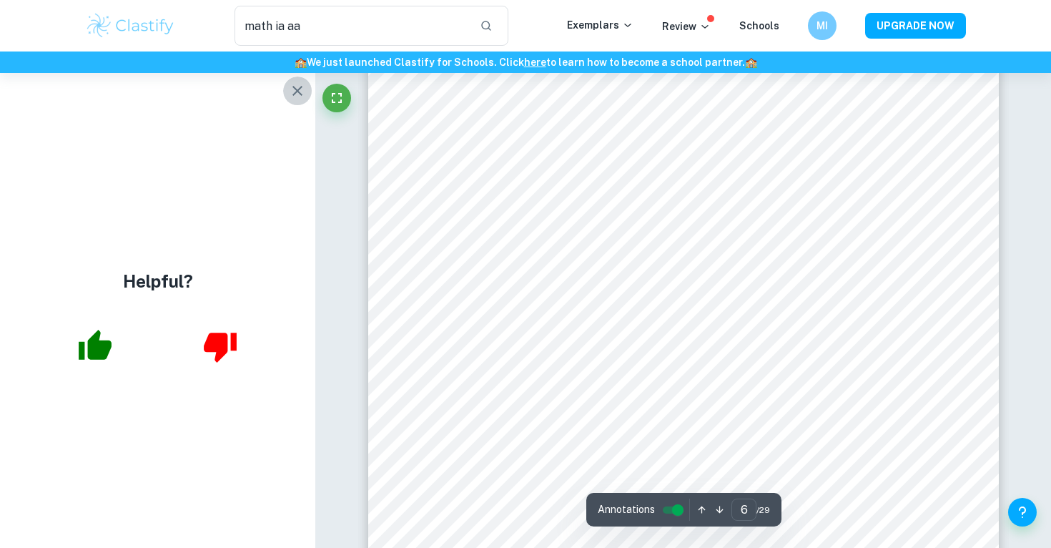
click at [300, 93] on icon "button" at bounding box center [298, 91] width 10 height 10
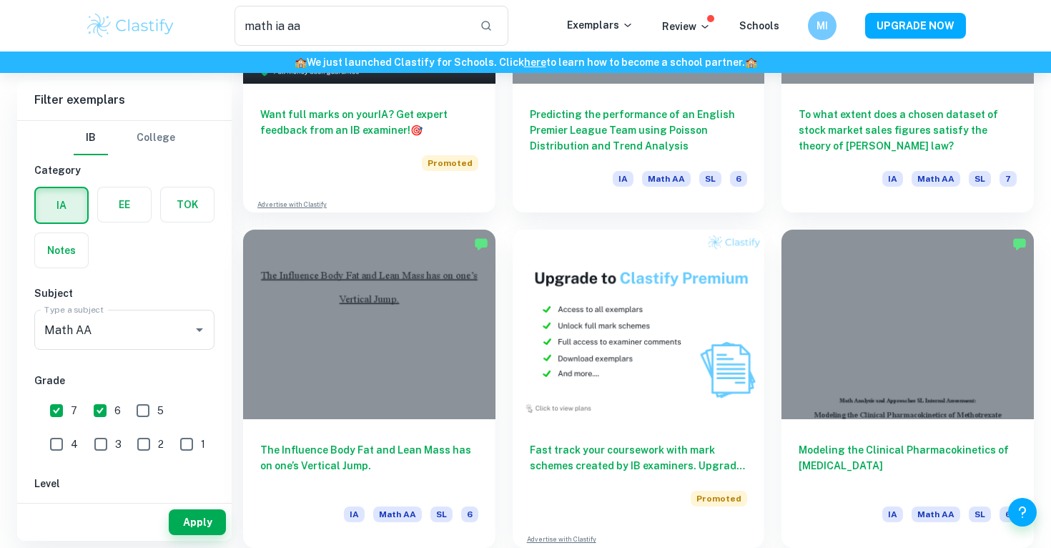
scroll to position [2329, 0]
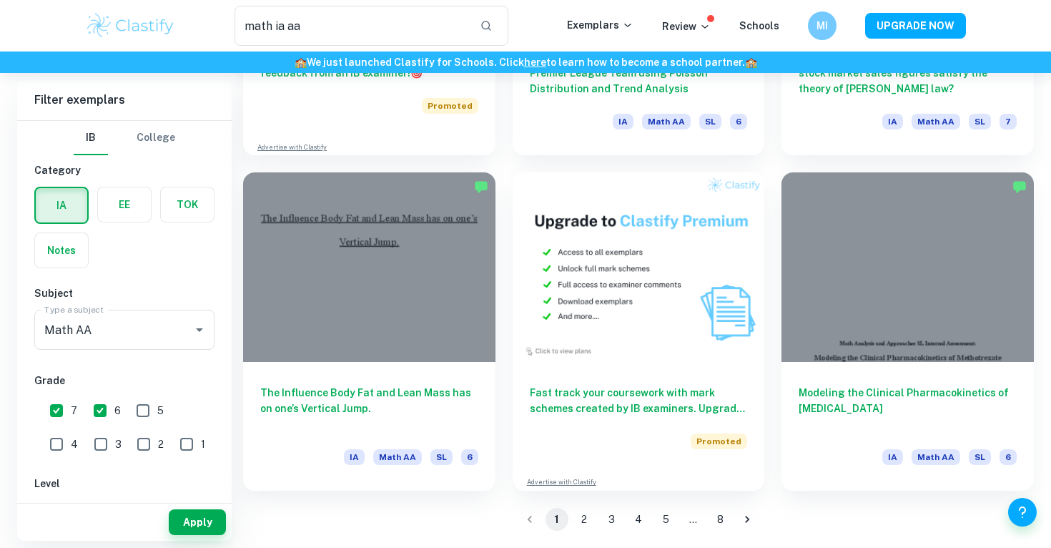
click at [579, 516] on button "2" at bounding box center [584, 519] width 23 height 23
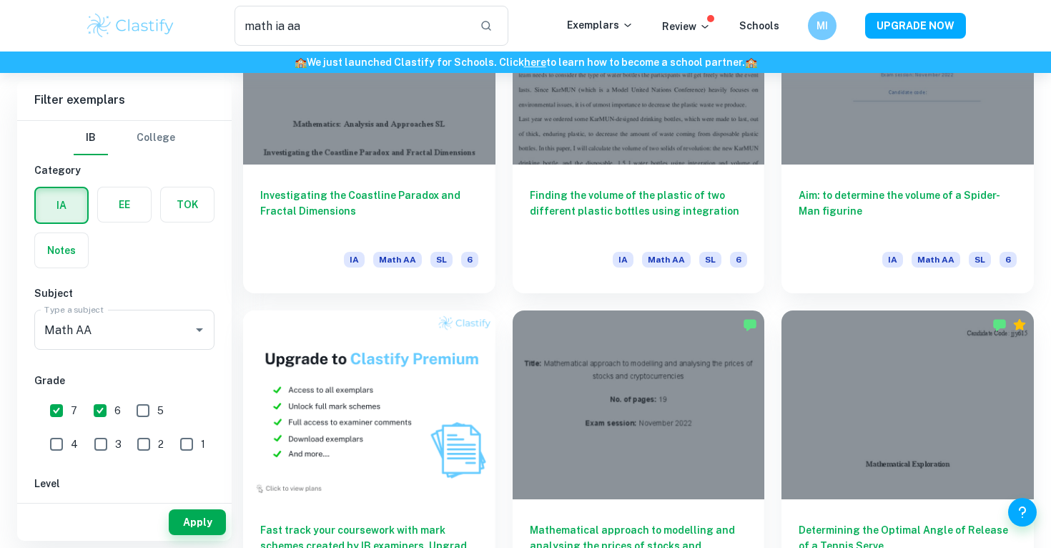
scroll to position [520, 0]
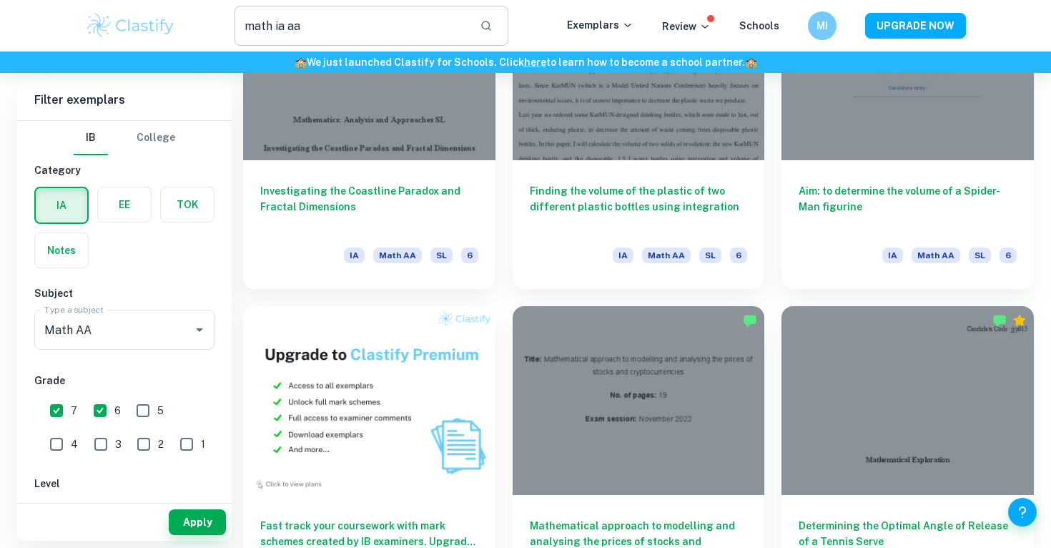
click at [381, 28] on input "math ia aa" at bounding box center [352, 26] width 234 height 40
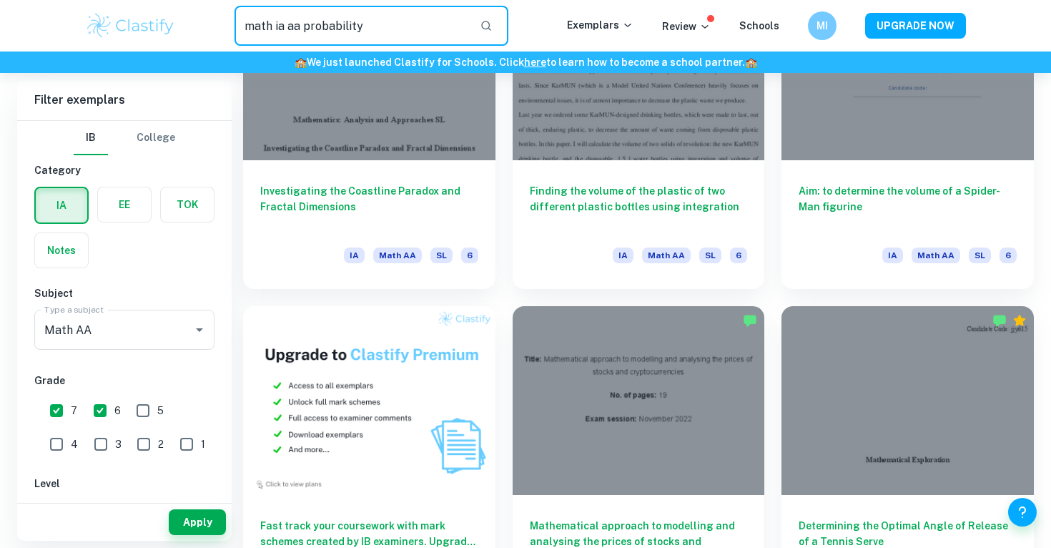
type input "math ia aa probability"
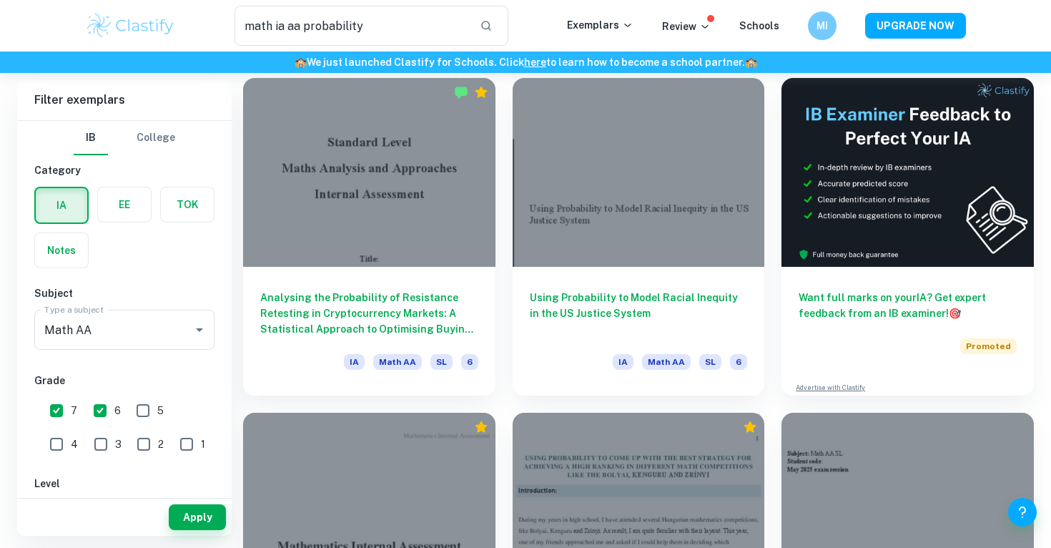
scroll to position [82, 0]
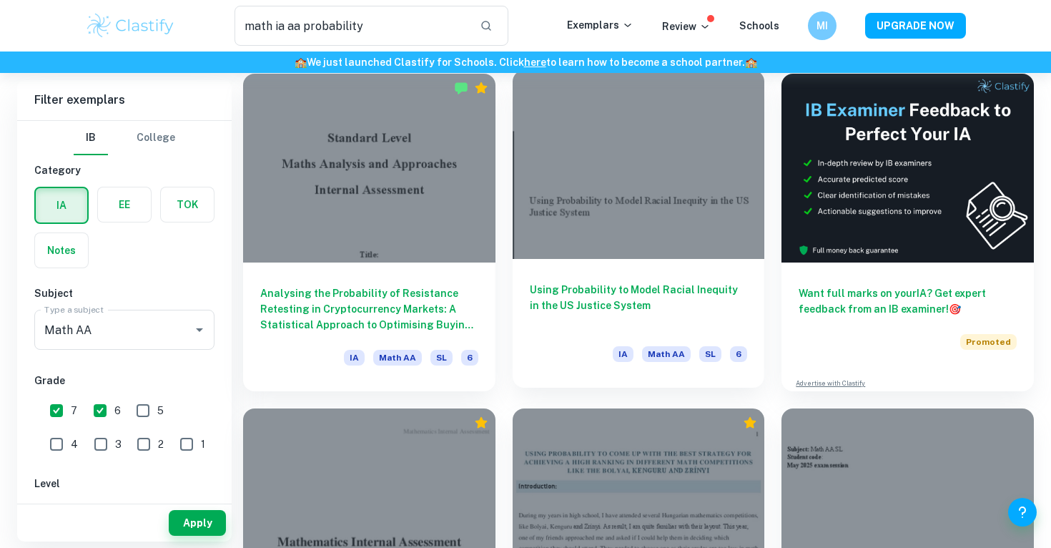
click at [565, 293] on h6 "Using Probability to Model Racial Inequity in the US Justice System" at bounding box center [639, 305] width 218 height 47
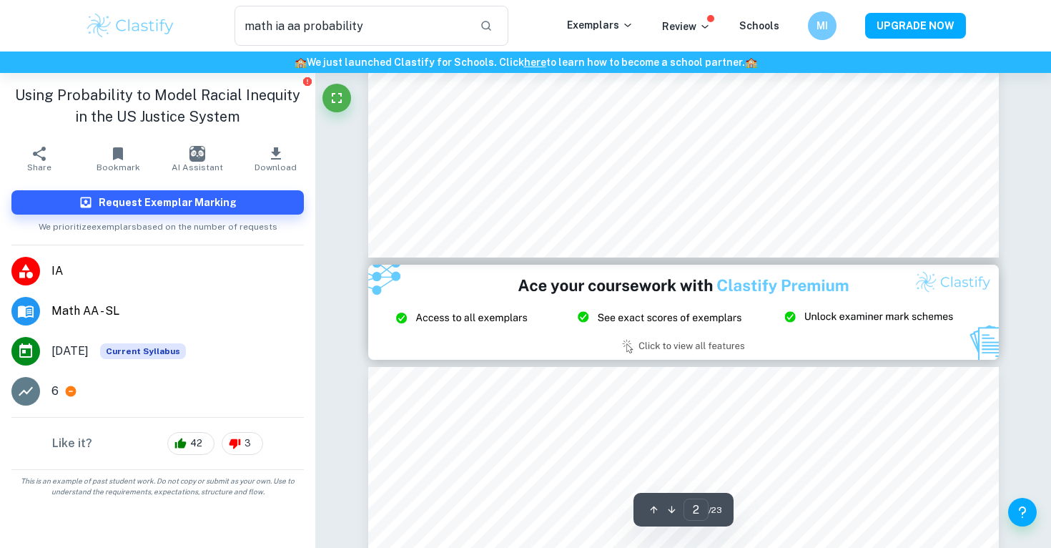
type input "3"
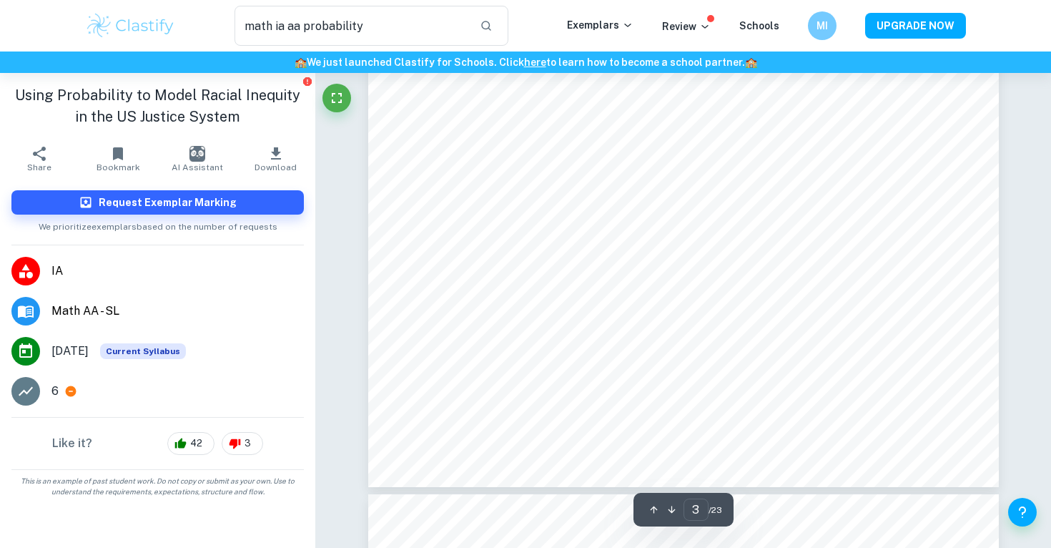
scroll to position [2334, 0]
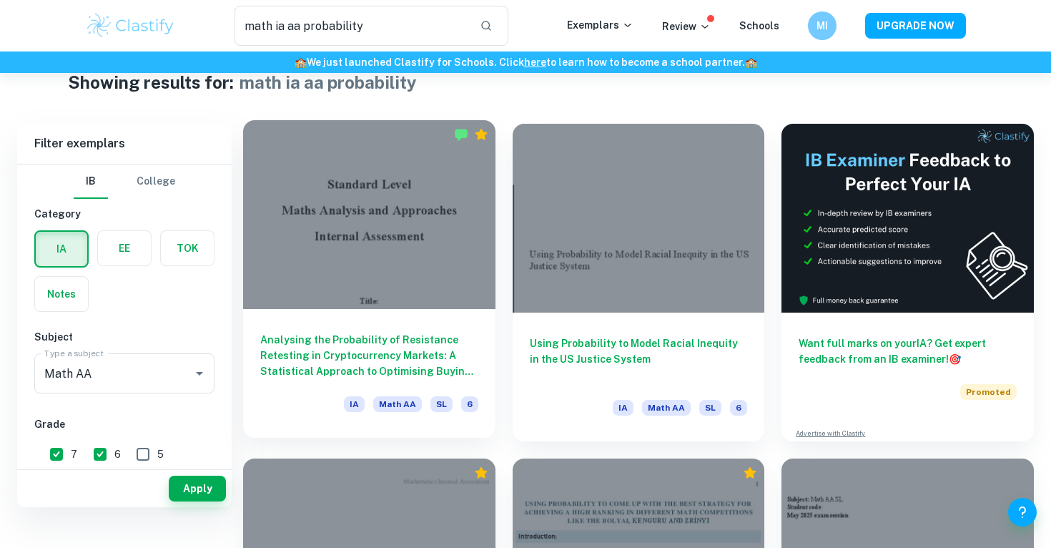
scroll to position [3, 0]
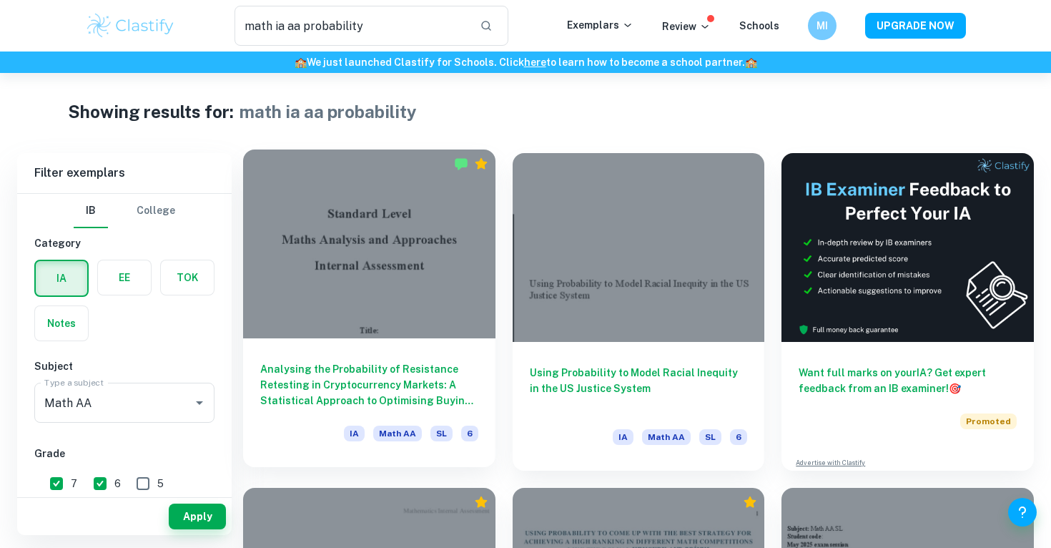
click at [407, 384] on h6 "Analysing the Probability of Resistance Retesting in Cryptocurrency Markets: A …" at bounding box center [369, 384] width 218 height 47
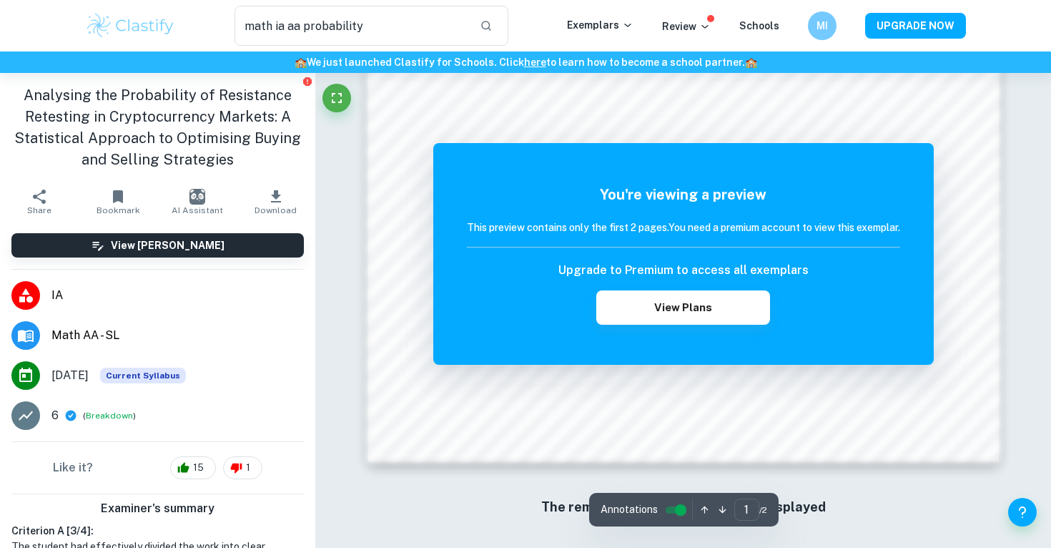
scroll to position [1429, 0]
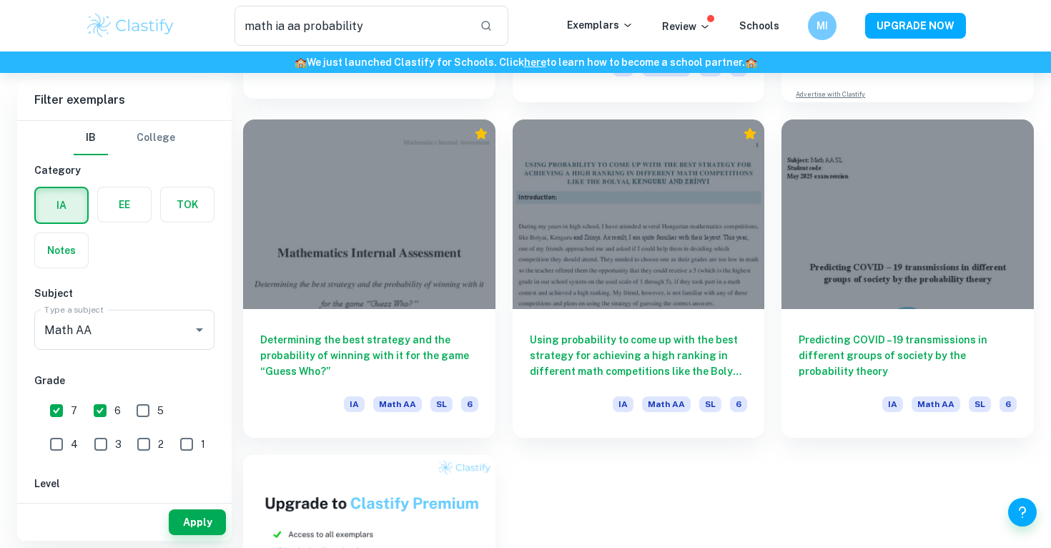
scroll to position [370, 0]
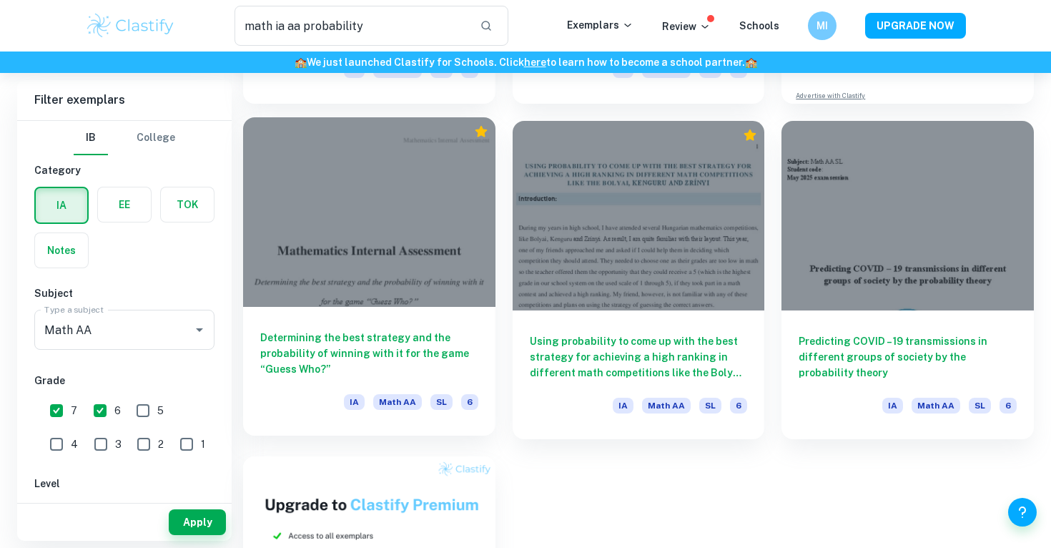
click at [433, 346] on h6 "Determining the best strategy and the probability of winning with it for the ga…" at bounding box center [369, 353] width 218 height 47
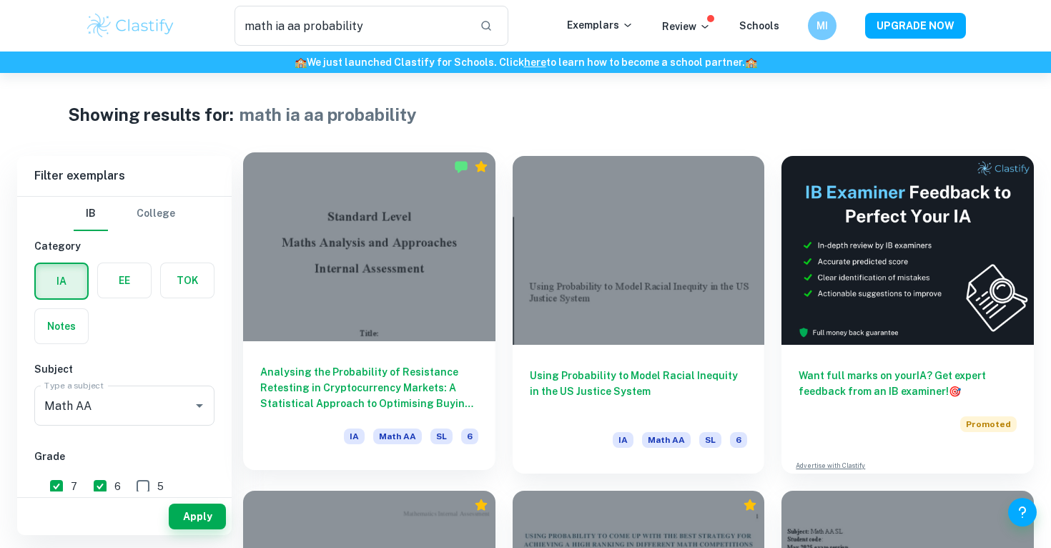
click at [463, 270] on div at bounding box center [369, 246] width 252 height 189
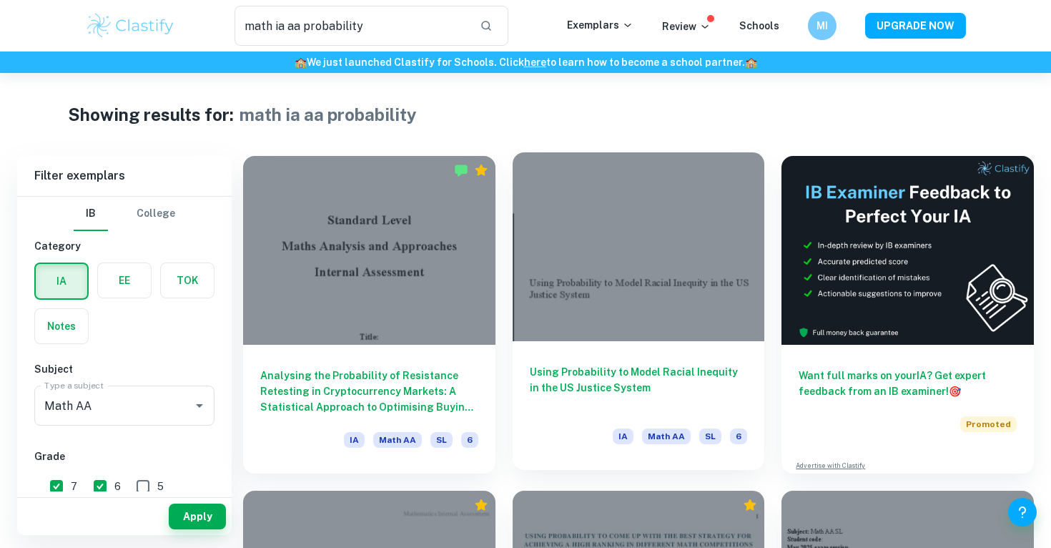
click at [629, 295] on div at bounding box center [639, 246] width 252 height 189
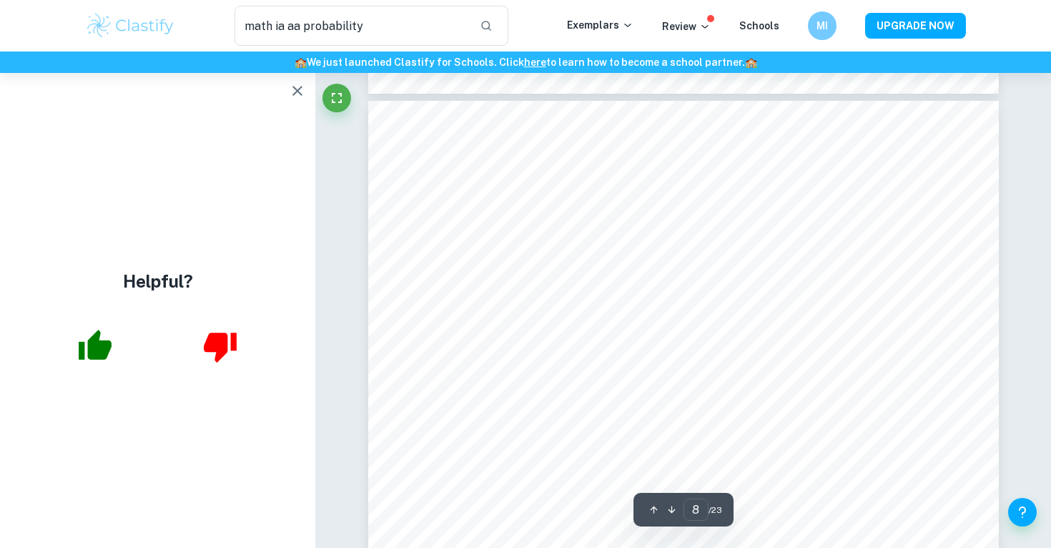
scroll to position [5731, 0]
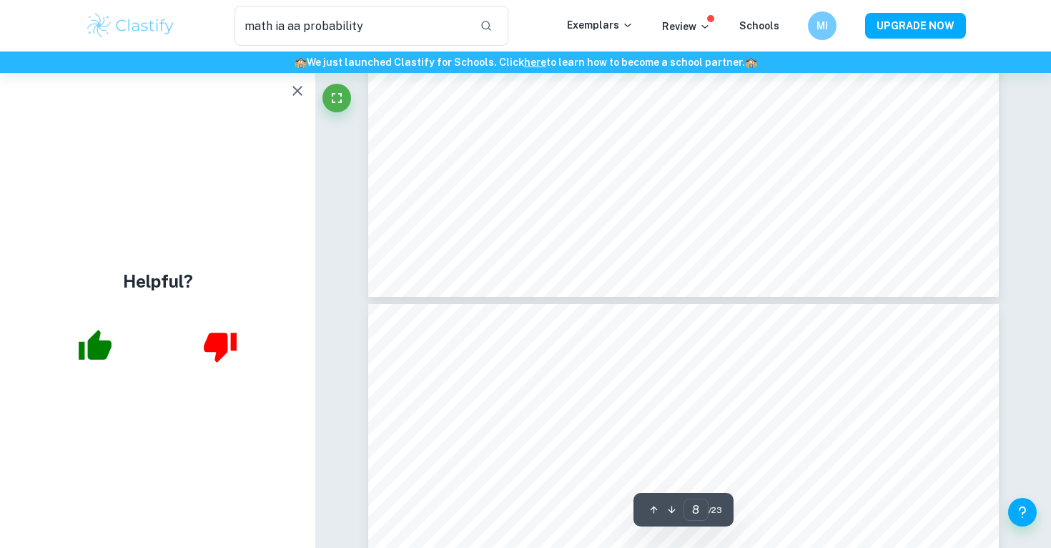
type input "7"
